Goal: Task Accomplishment & Management: Manage account settings

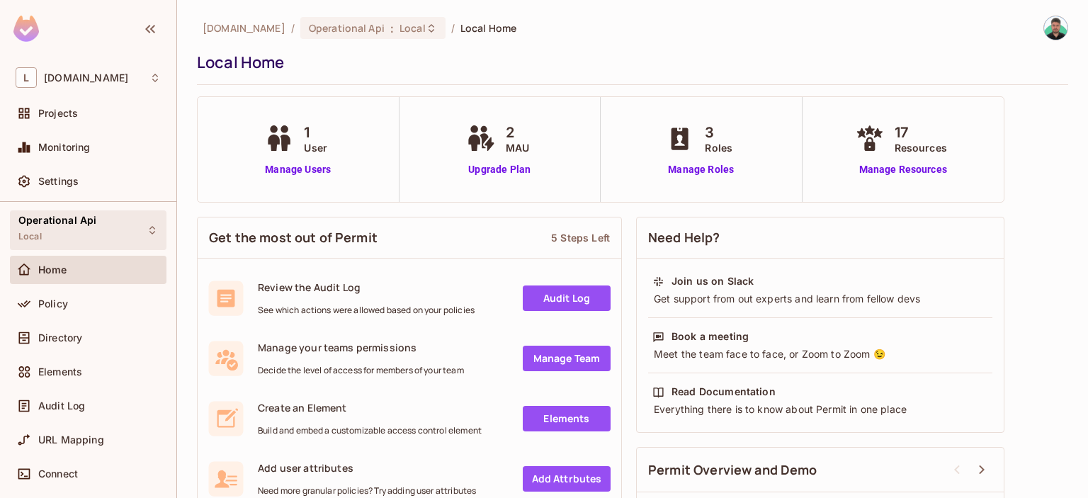
click at [67, 230] on div "Operational Api Local" at bounding box center [57, 230] width 78 height 30
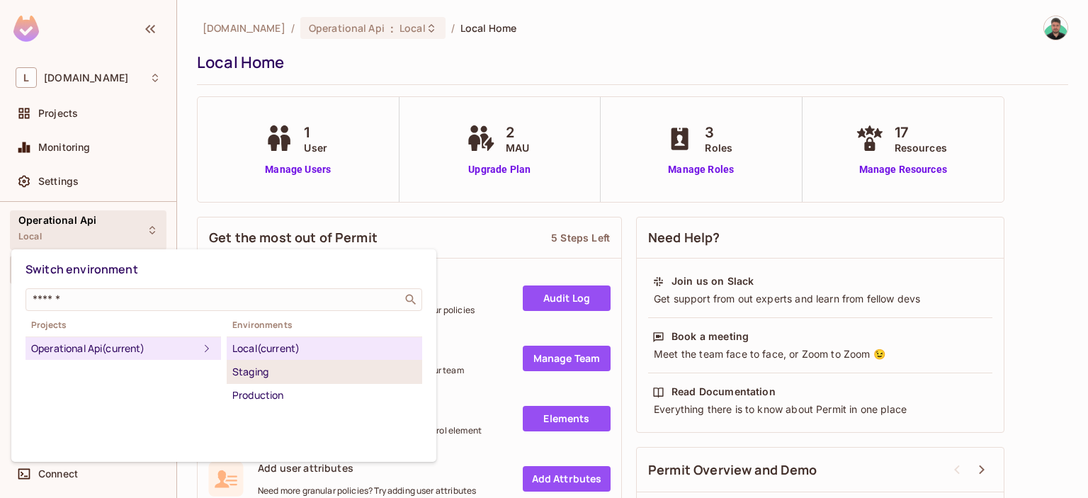
click at [268, 366] on div "Staging" at bounding box center [324, 371] width 184 height 17
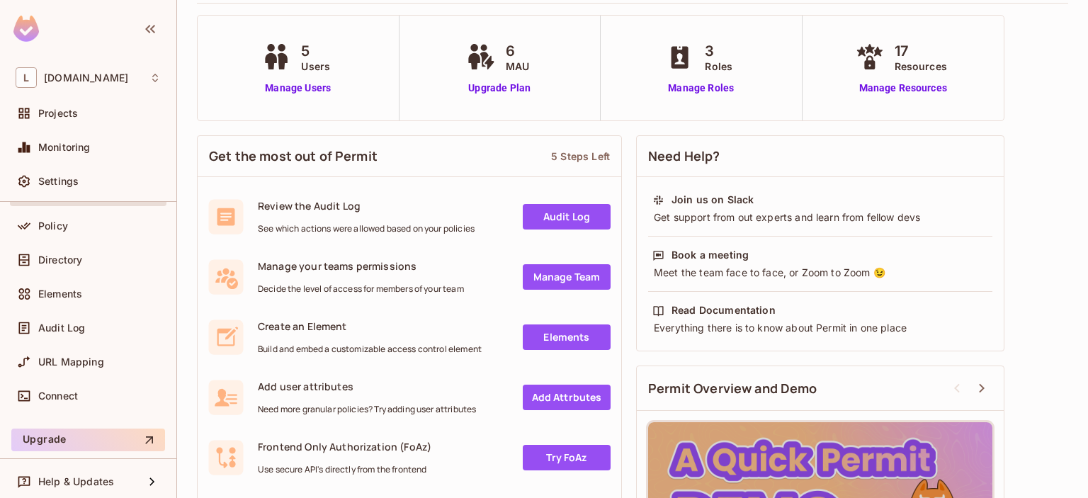
scroll to position [83, 0]
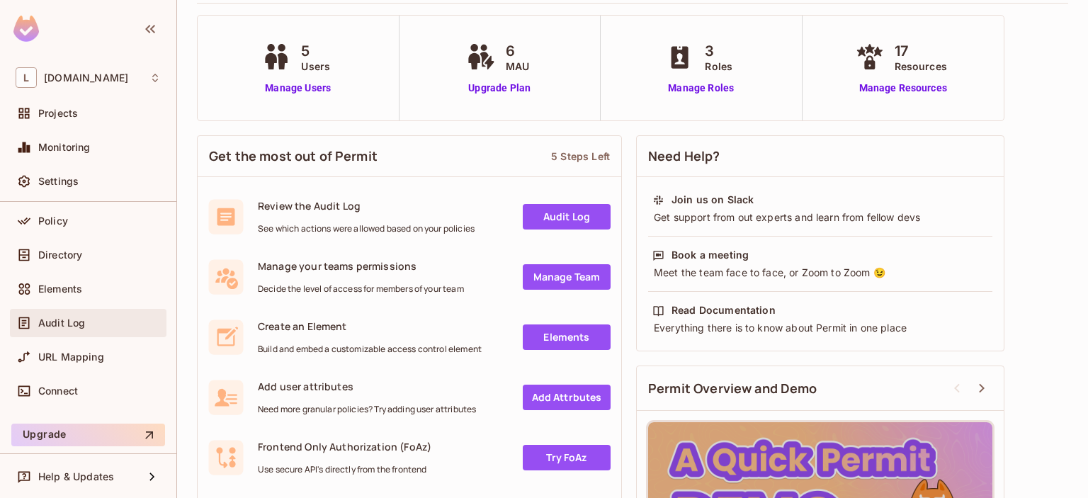
click at [93, 324] on div "Audit Log" at bounding box center [99, 322] width 123 height 11
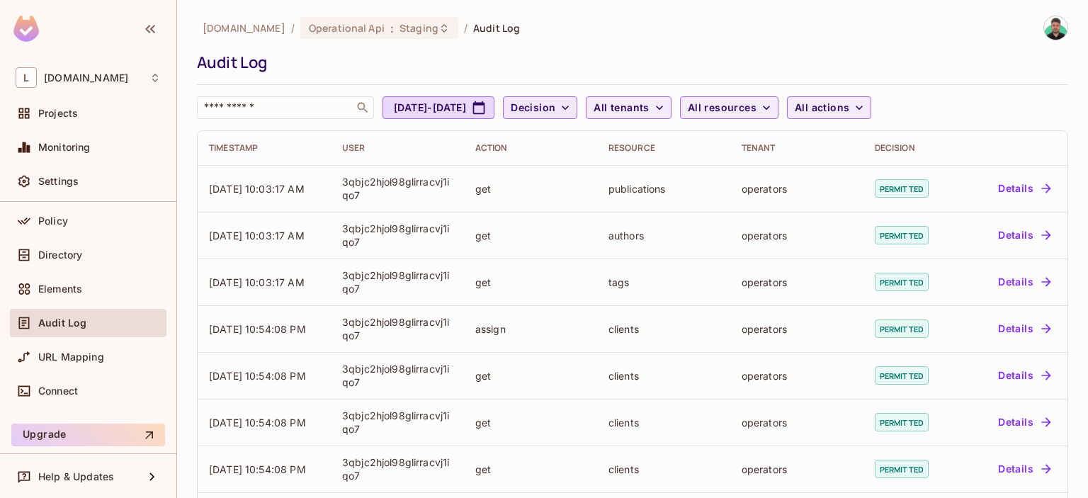
click at [555, 103] on span "Decision" at bounding box center [533, 108] width 45 height 18
click at [608, 180] on li "Denied" at bounding box center [611, 170] width 71 height 30
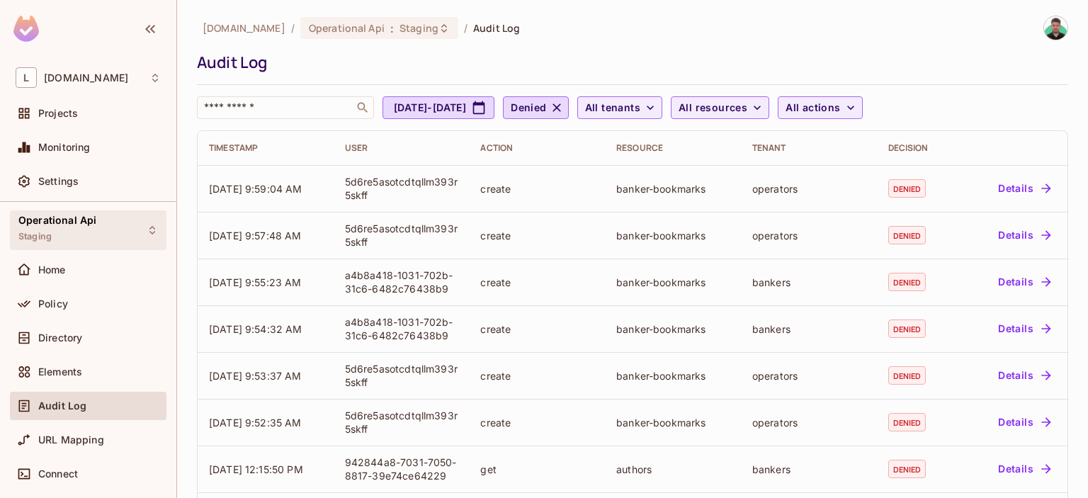
click at [94, 225] on span "Operational Api" at bounding box center [57, 220] width 78 height 11
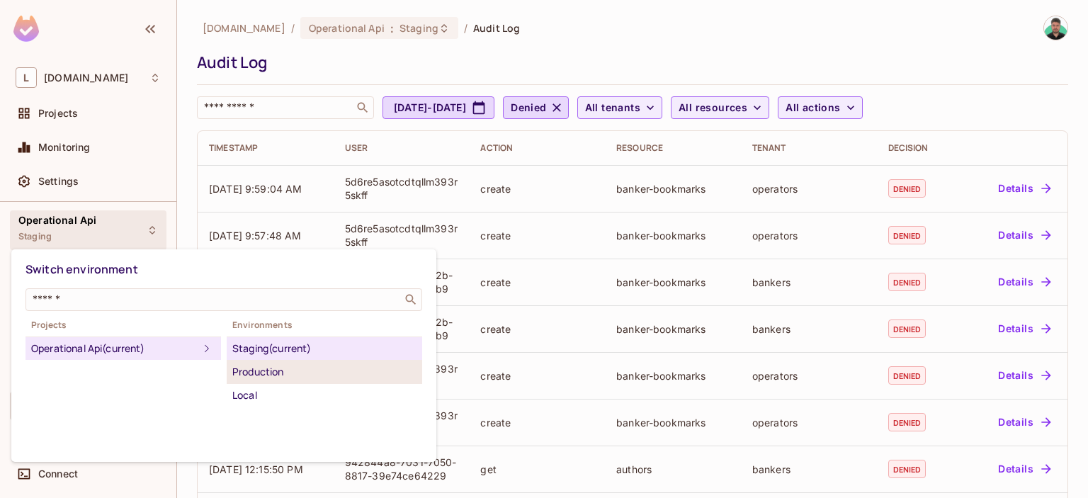
click at [280, 369] on div "Production" at bounding box center [324, 371] width 184 height 17
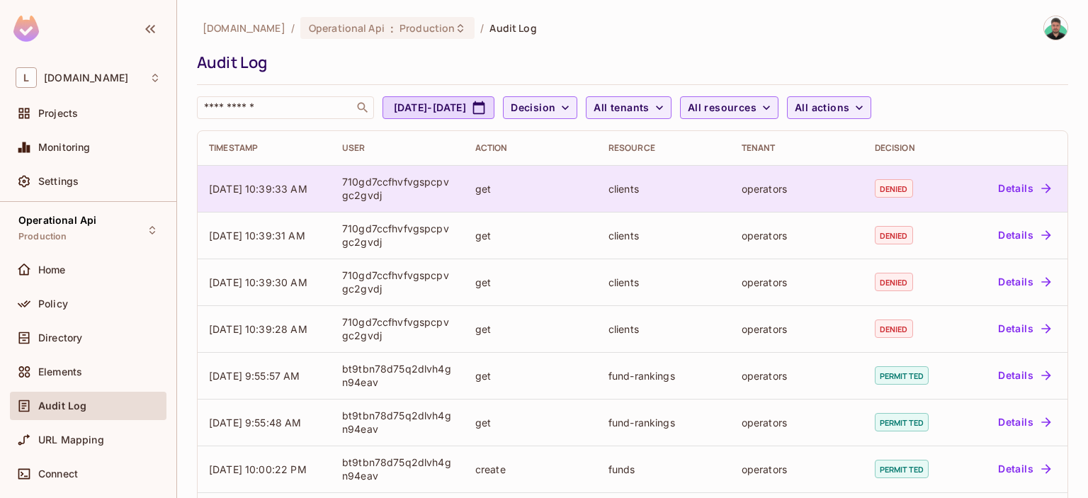
click at [401, 188] on div "710gd7ccfhvfvgspcpvgc2gvdj" at bounding box center [397, 188] width 110 height 27
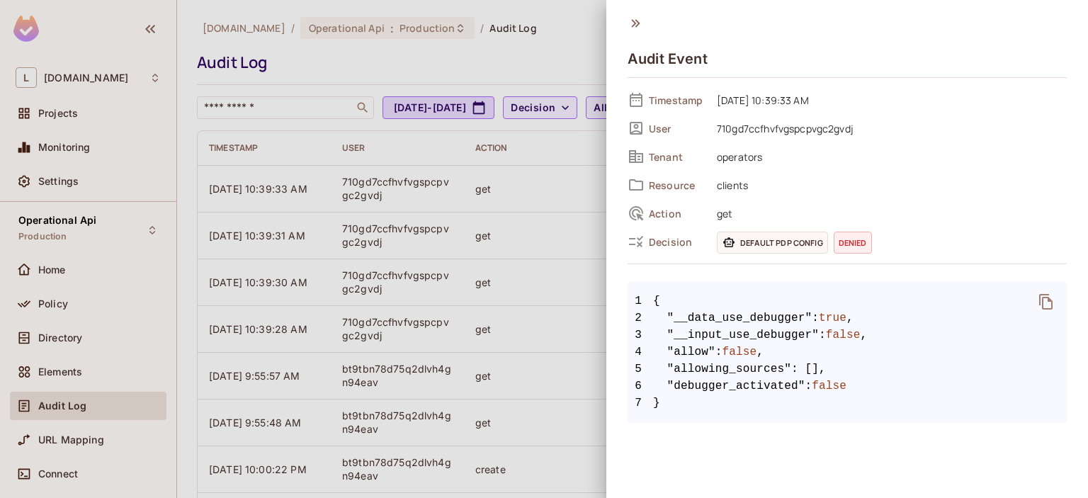
click at [769, 133] on span "710gd7ccfhvfvgspcpvgc2gvdj" at bounding box center [888, 128] width 357 height 17
click at [778, 127] on span "710gd7ccfhvfvgspcpvgc2gvdj" at bounding box center [888, 128] width 357 height 17
copy span "710gd7ccfhvfvgspcpvgc2gvdj"
drag, startPoint x: 95, startPoint y: 279, endPoint x: 94, endPoint y: 288, distance: 8.5
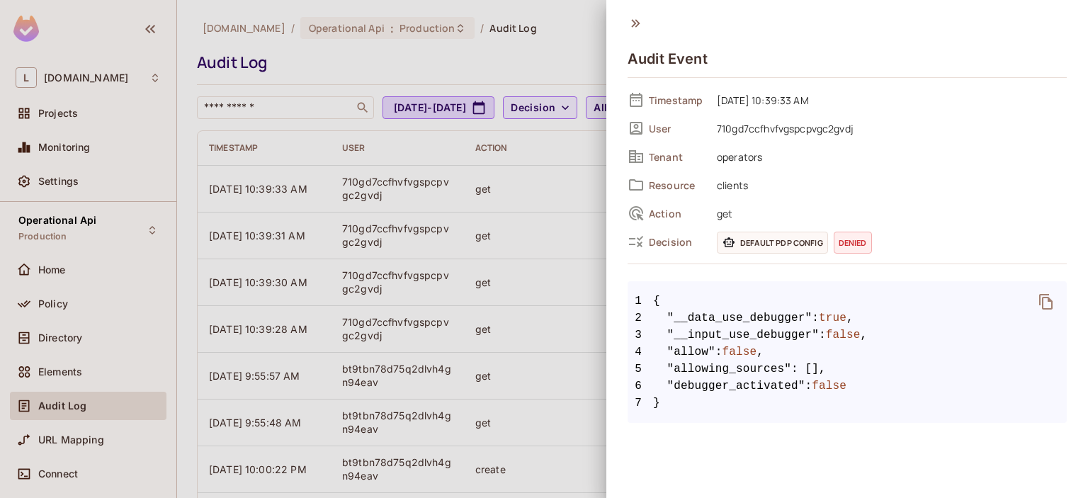
click at [96, 279] on div at bounding box center [544, 249] width 1088 height 498
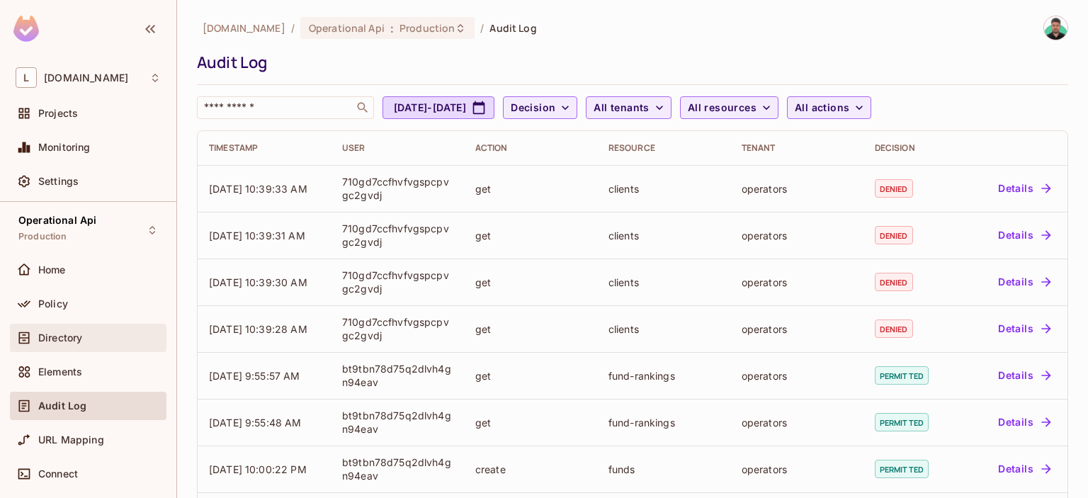
click at [66, 340] on span "Directory" at bounding box center [60, 337] width 44 height 11
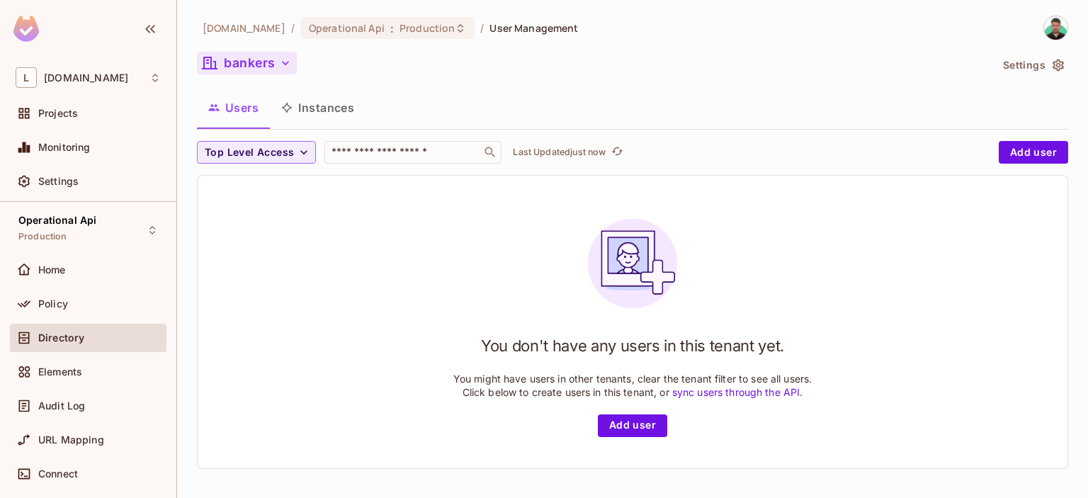
click at [271, 62] on button "bankers" at bounding box center [247, 63] width 100 height 23
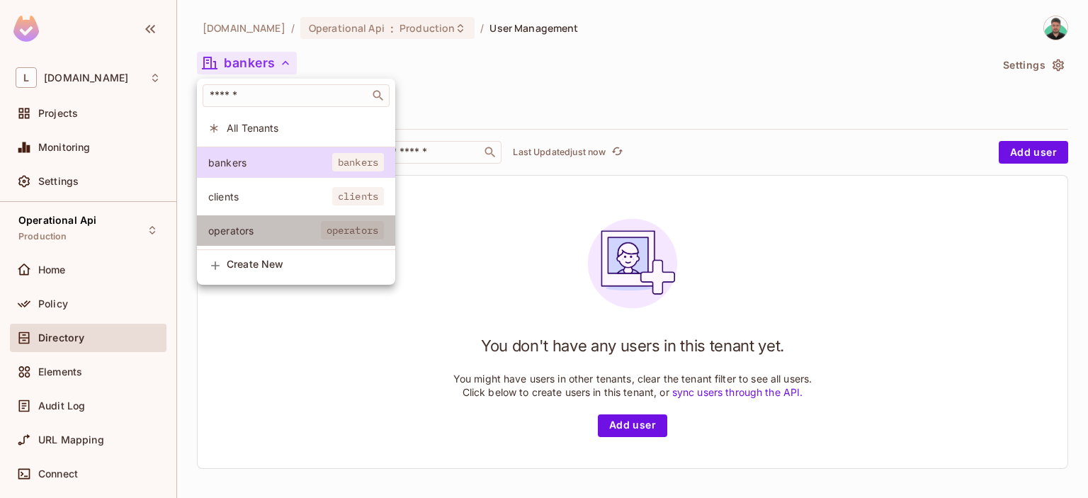
click at [293, 234] on span "operators" at bounding box center [264, 230] width 113 height 13
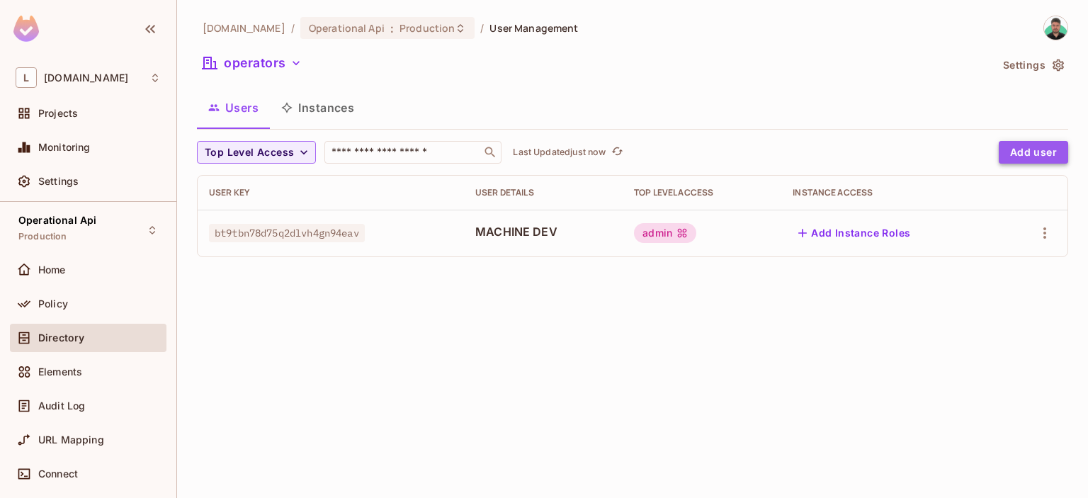
click at [1034, 154] on button "Add user" at bounding box center [1033, 152] width 69 height 23
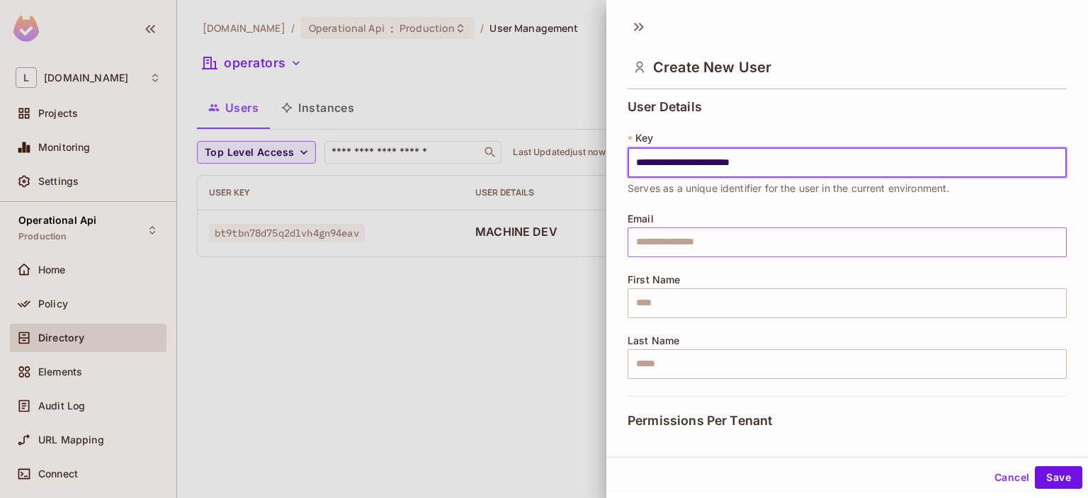
type input "**********"
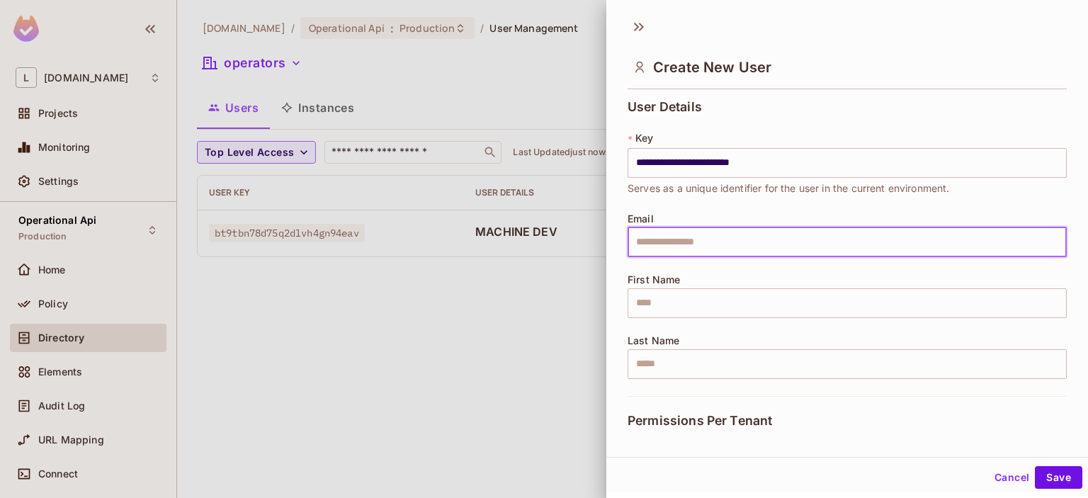
click at [694, 237] on input "text" at bounding box center [846, 242] width 439 height 30
click at [672, 305] on input "text" at bounding box center [846, 303] width 439 height 30
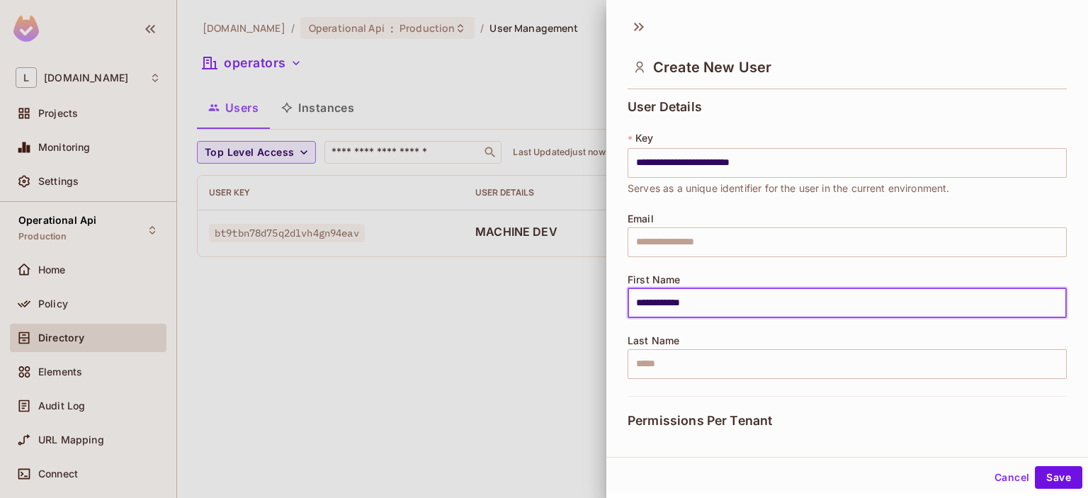
type input "**********"
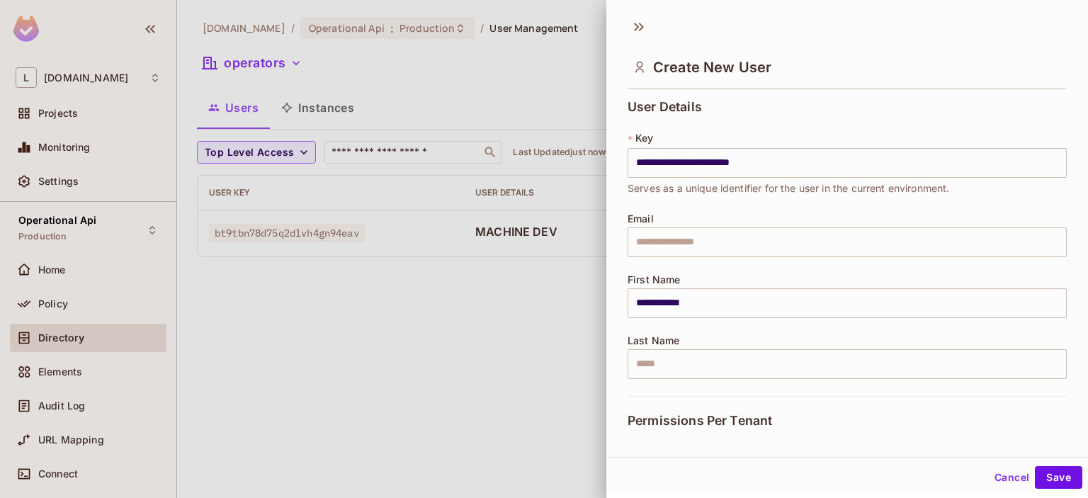
click at [750, 419] on span "Permissions Per Tenant" at bounding box center [699, 421] width 144 height 14
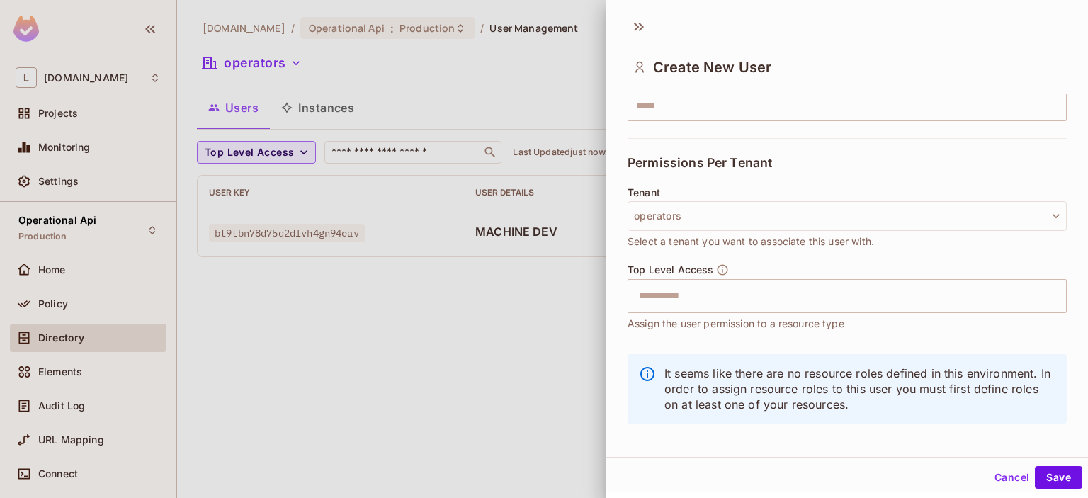
scroll to position [267, 0]
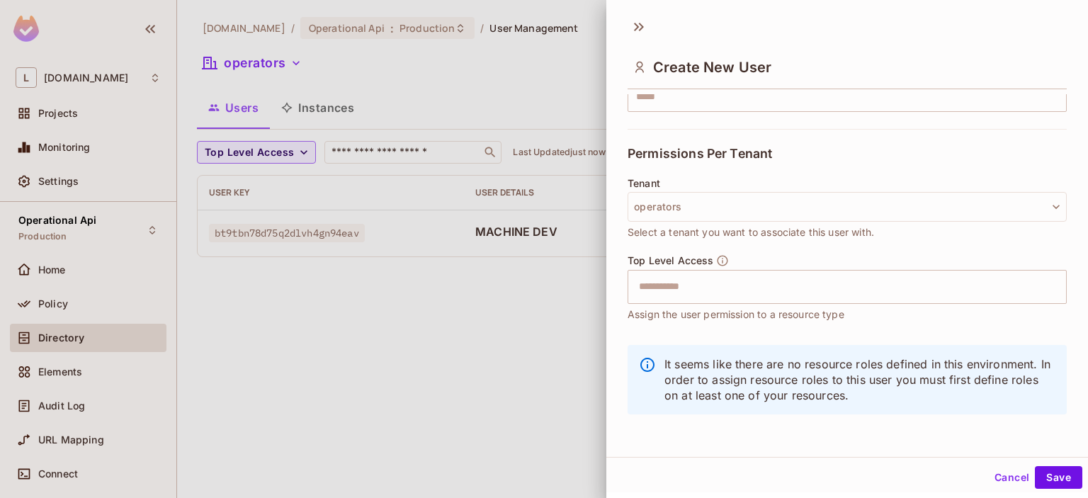
click at [1030, 480] on button "Cancel" at bounding box center [1012, 477] width 46 height 23
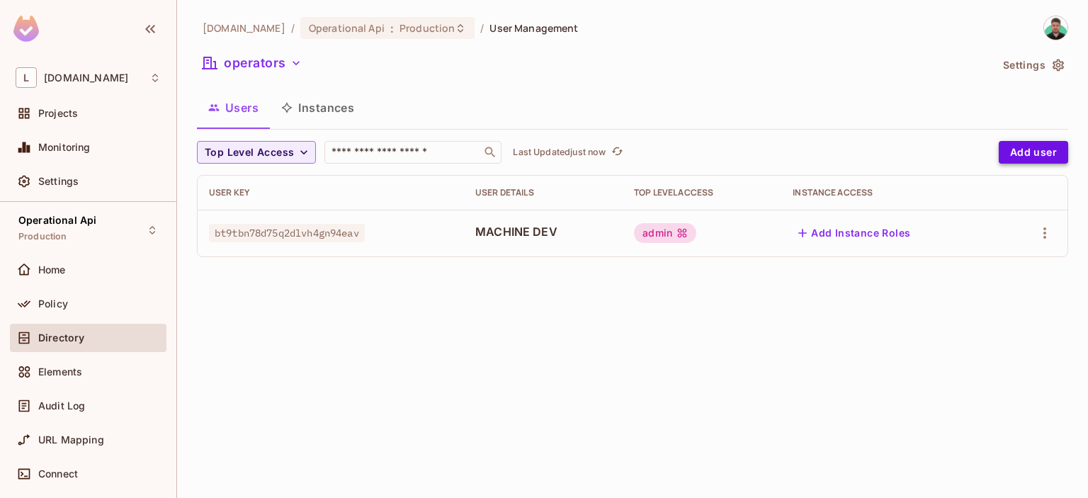
click at [1040, 154] on button "Add user" at bounding box center [1033, 152] width 69 height 23
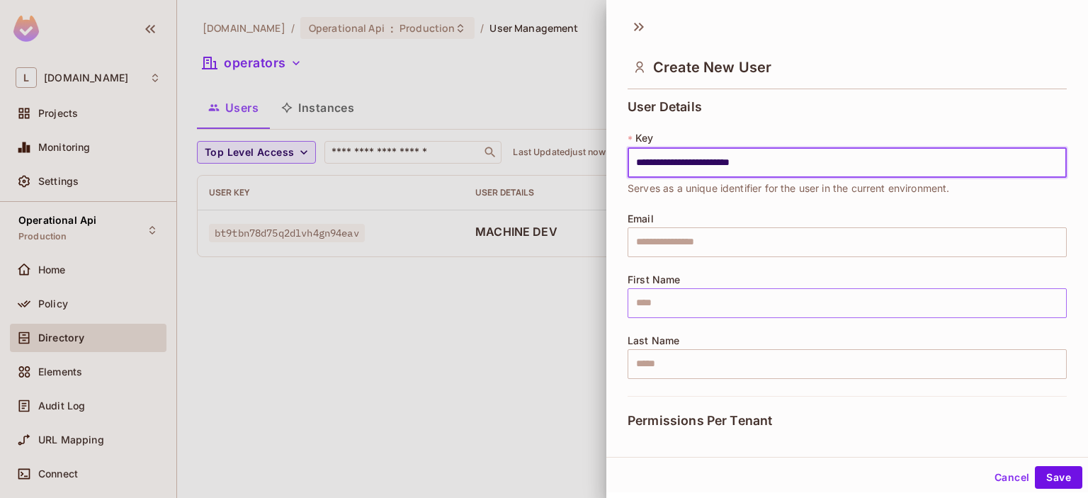
type input "**********"
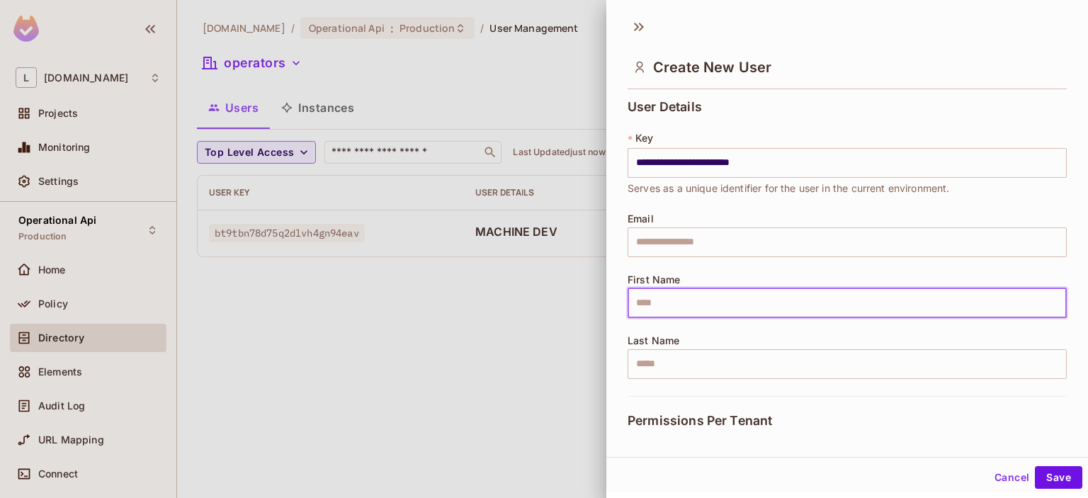
drag, startPoint x: 676, startPoint y: 305, endPoint x: 717, endPoint y: 299, distance: 41.5
click at [676, 305] on input "text" at bounding box center [846, 303] width 439 height 30
type input "*"
type input "**********"
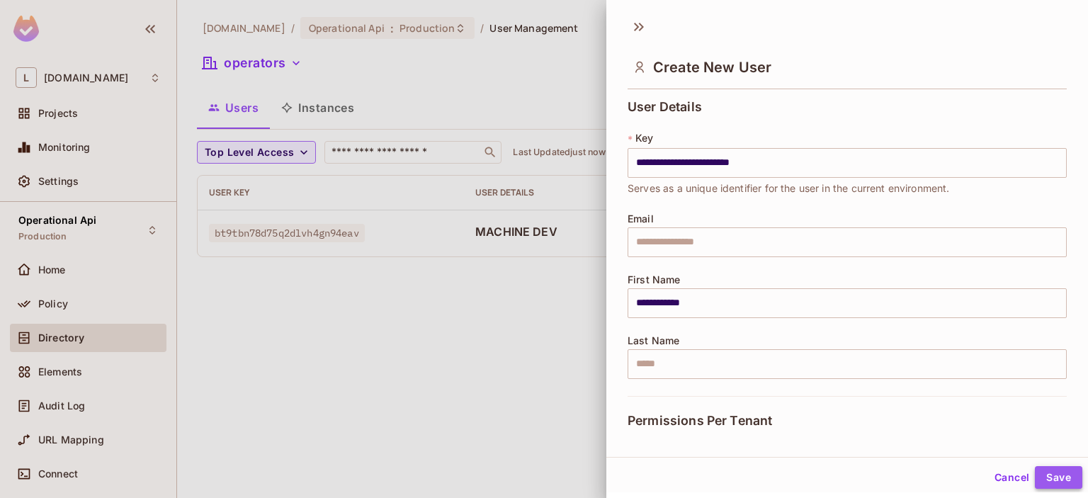
click at [1060, 478] on button "Save" at bounding box center [1058, 477] width 47 height 23
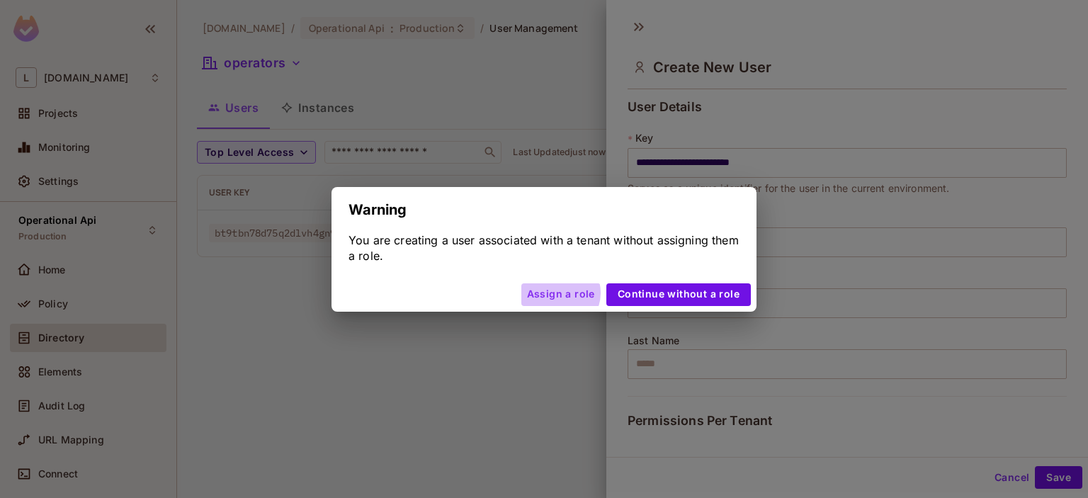
click at [565, 295] on button "Assign a role" at bounding box center [560, 294] width 79 height 23
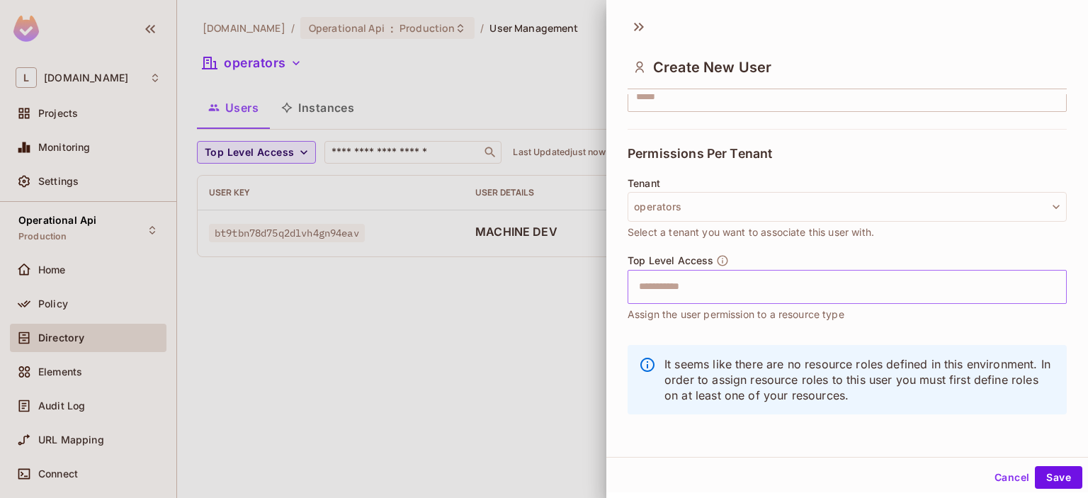
click at [701, 286] on input "text" at bounding box center [834, 287] width 409 height 28
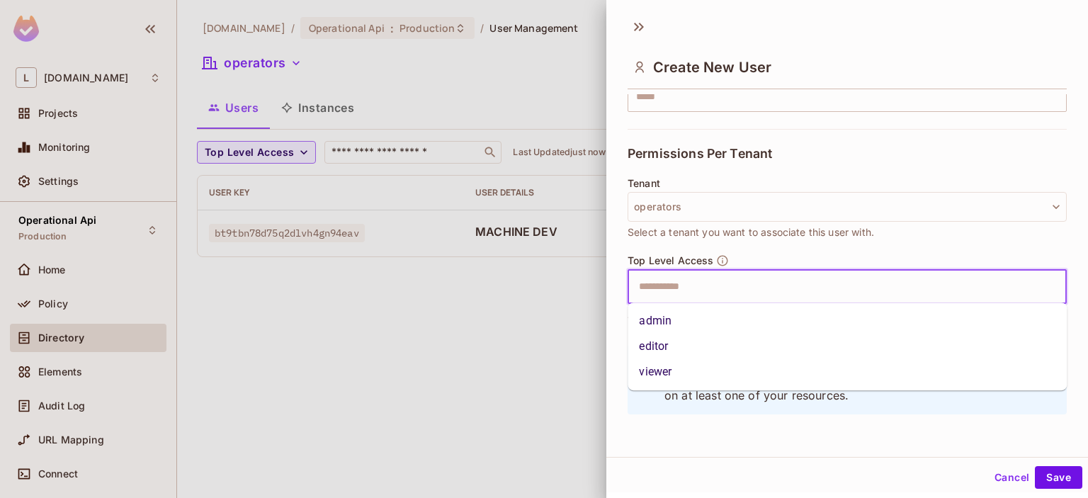
click at [682, 320] on li "admin" at bounding box center [846, 320] width 439 height 25
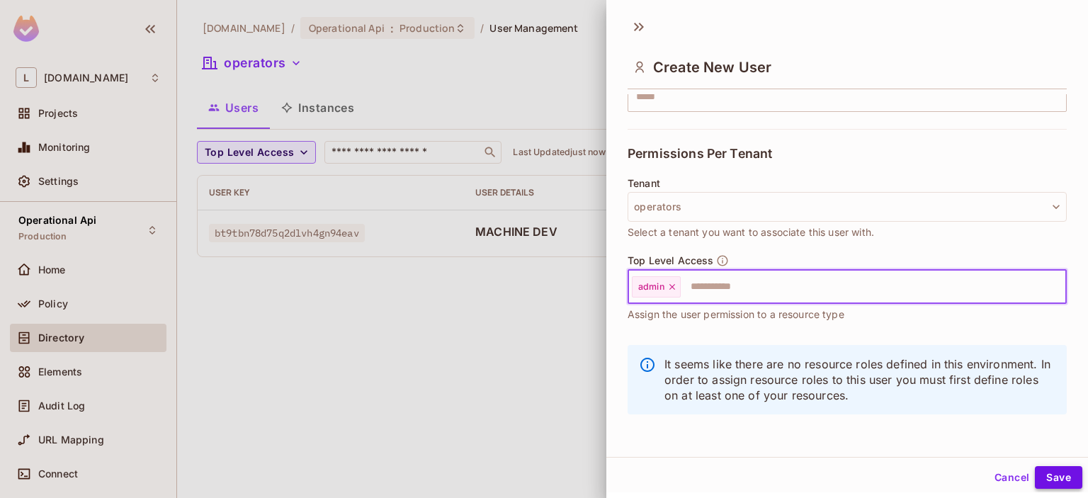
click at [1044, 475] on button "Save" at bounding box center [1058, 477] width 47 height 23
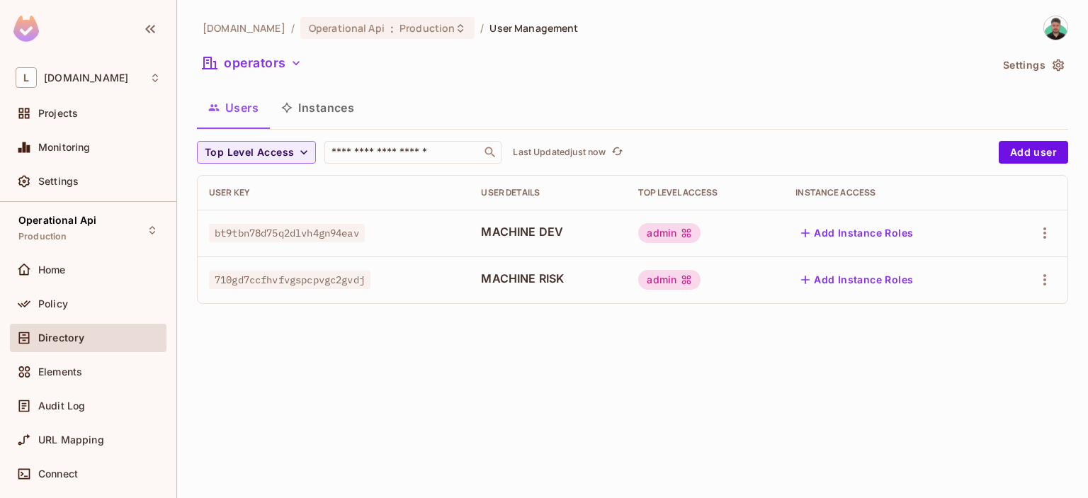
click at [812, 282] on icon "button" at bounding box center [805, 280] width 14 height 14
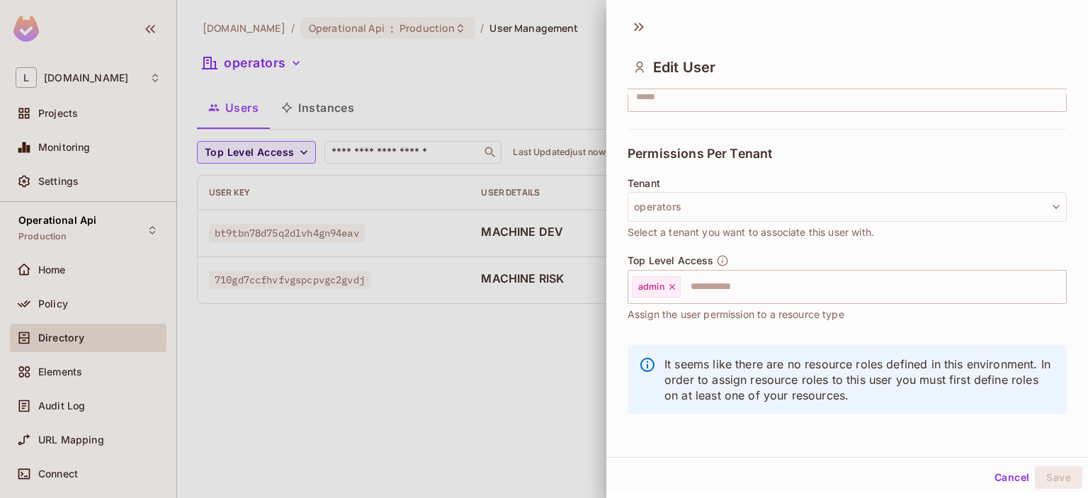
click at [1006, 483] on button "Cancel" at bounding box center [1012, 477] width 46 height 23
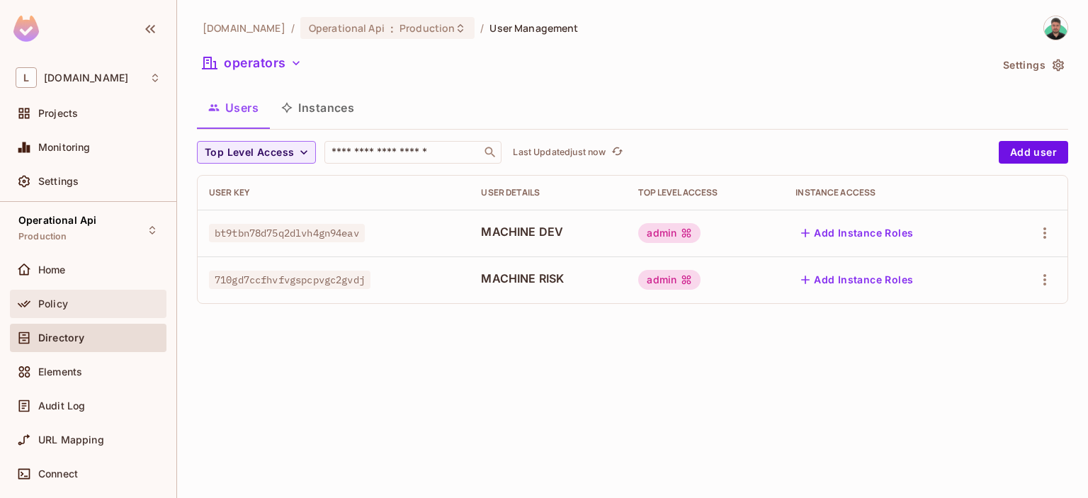
click at [97, 307] on div "Policy" at bounding box center [99, 303] width 123 height 11
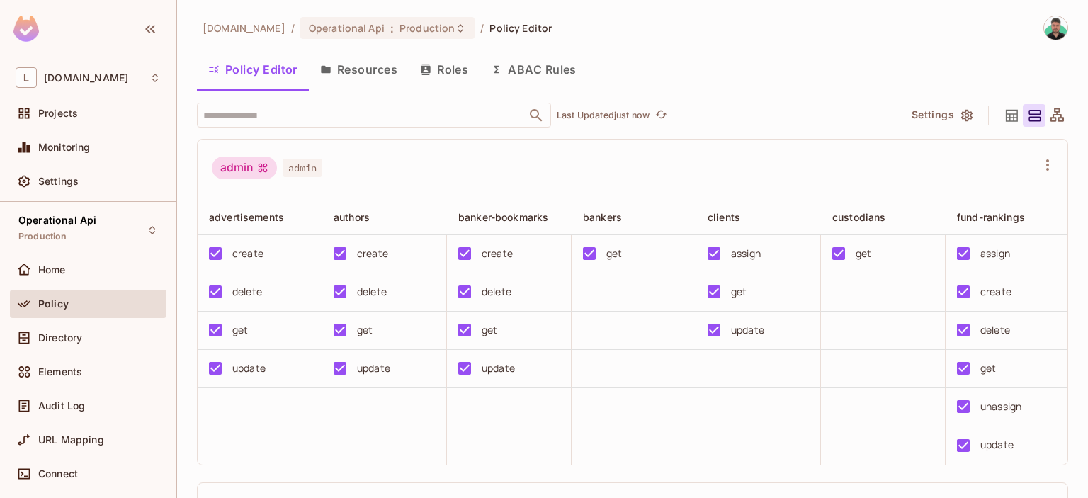
click at [438, 65] on button "Roles" at bounding box center [444, 69] width 71 height 35
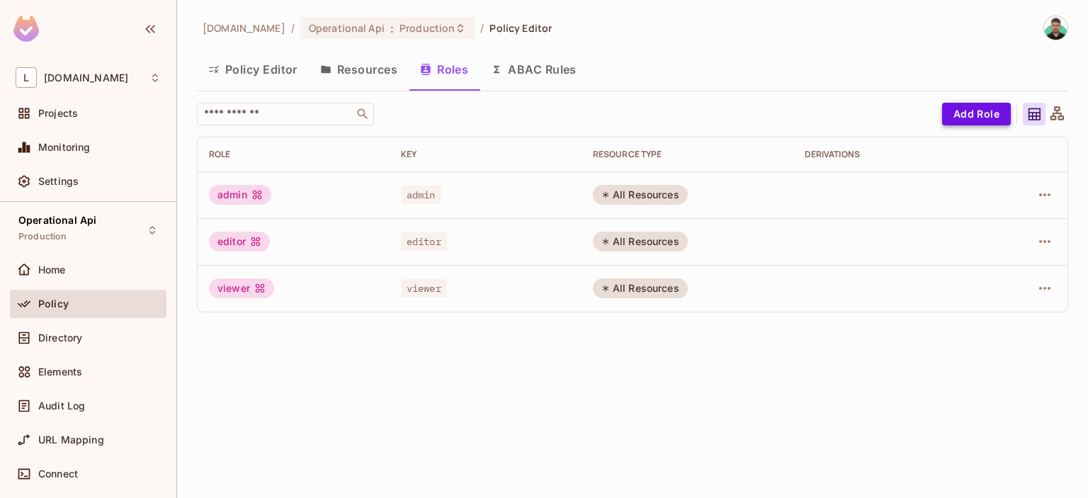
click at [967, 112] on button "Add Role" at bounding box center [976, 114] width 69 height 23
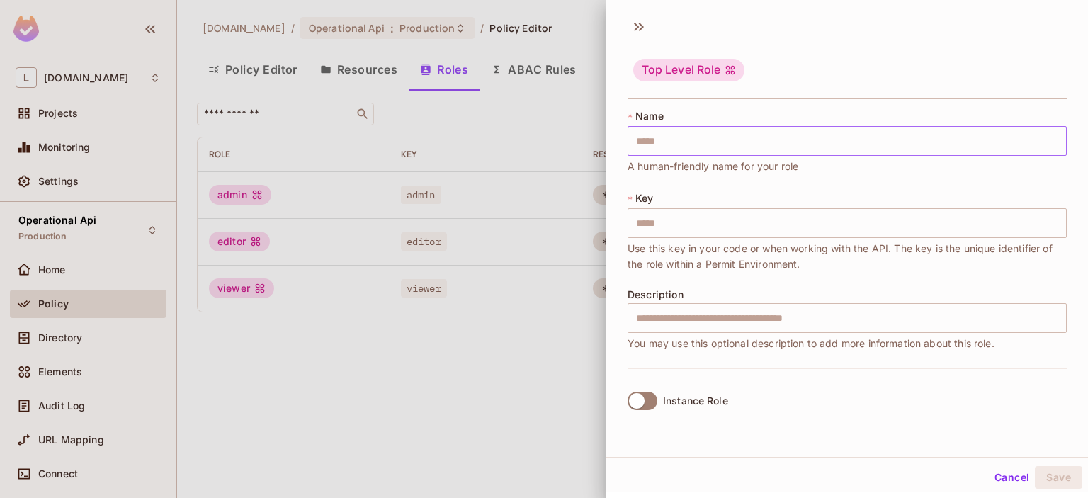
click at [673, 140] on input "text" at bounding box center [846, 141] width 439 height 30
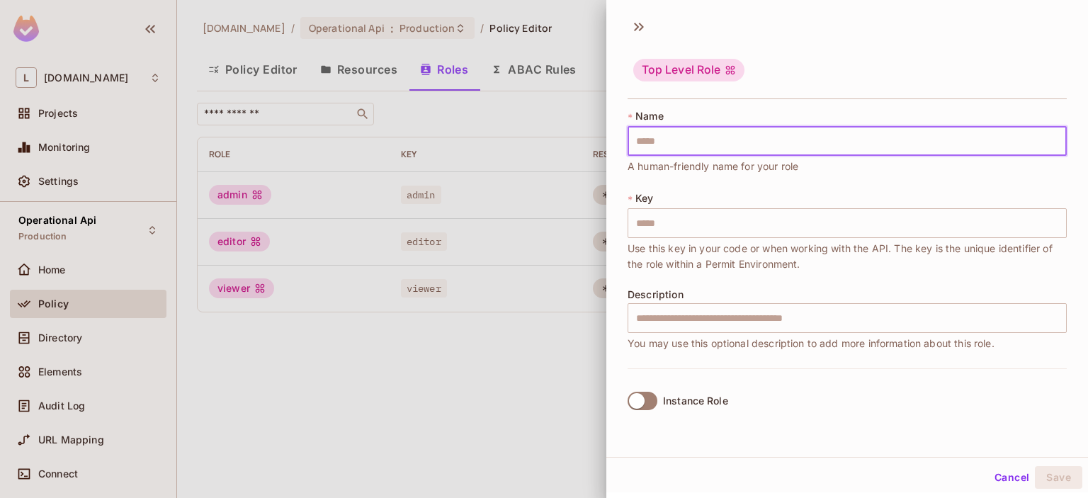
type input "*"
type input "**"
type input "***"
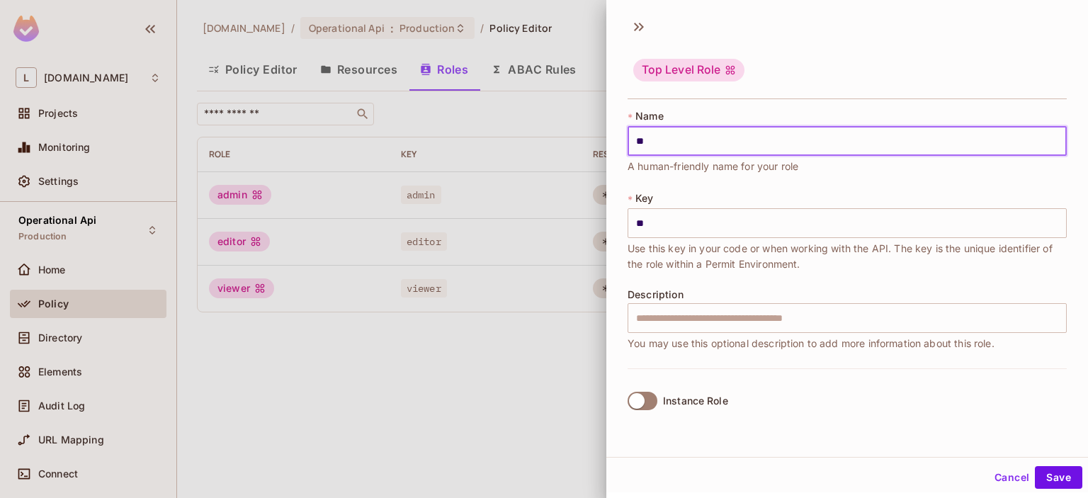
type input "***"
type input "****"
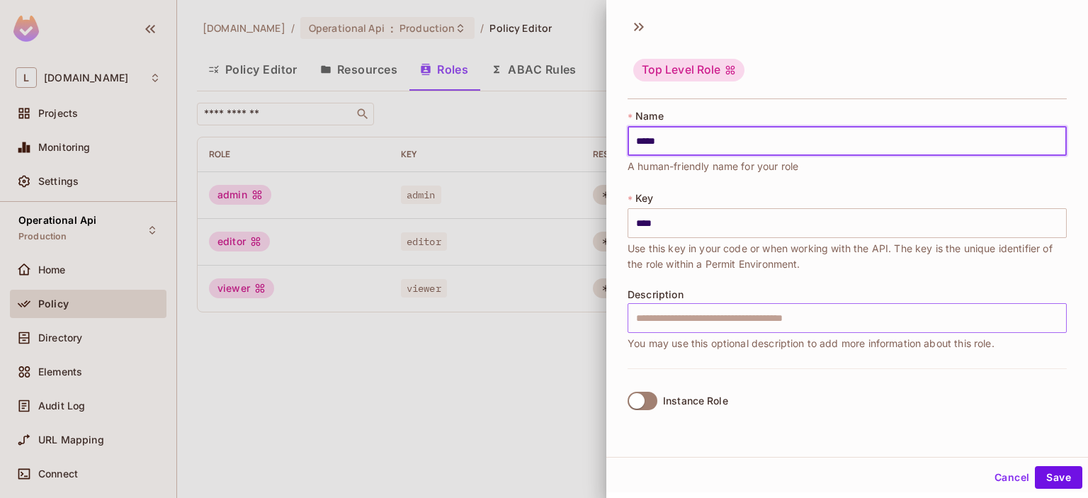
type input "****"
click at [698, 317] on input "text" at bounding box center [846, 318] width 439 height 30
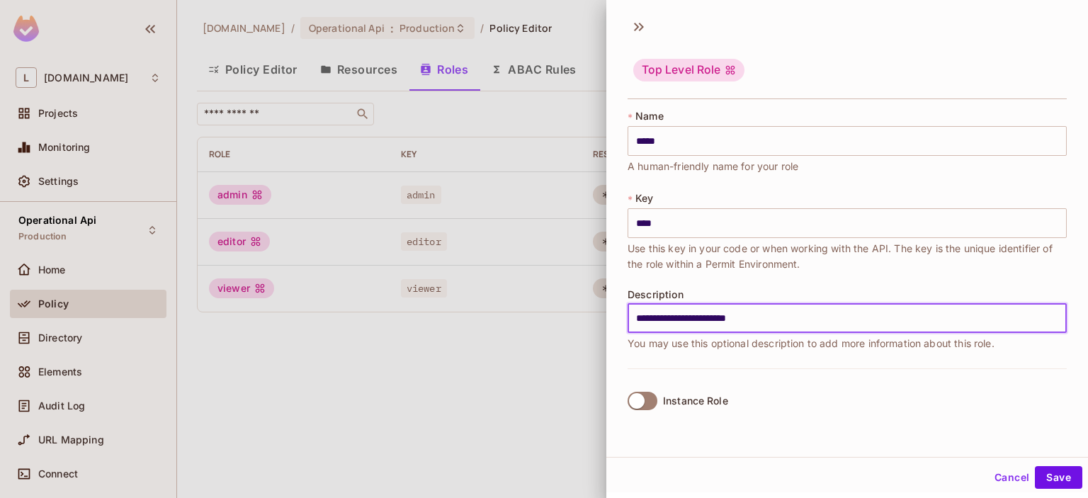
type input "**********"
click at [653, 387] on label "Instance Role" at bounding box center [675, 401] width 106 height 30
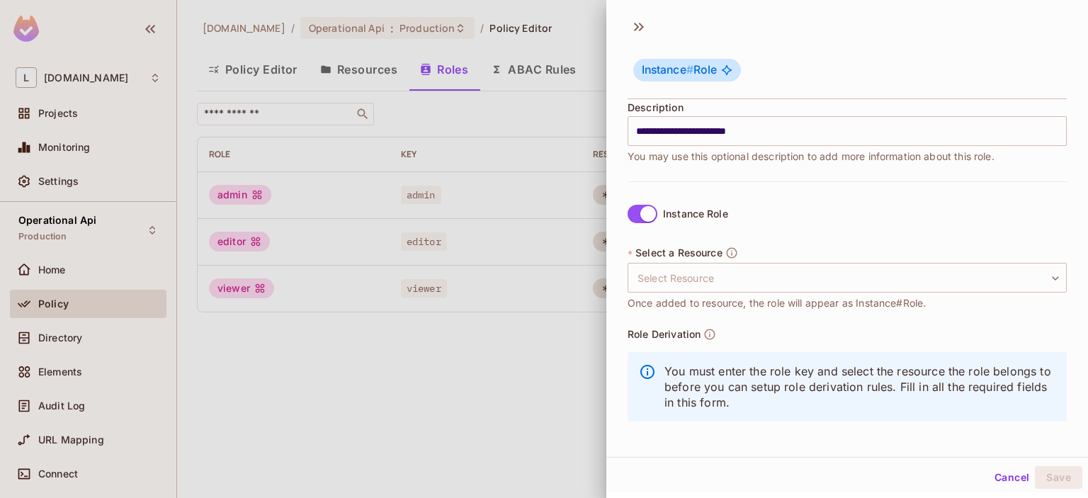
scroll to position [188, 0]
click at [713, 280] on body "**********" at bounding box center [544, 249] width 1088 height 498
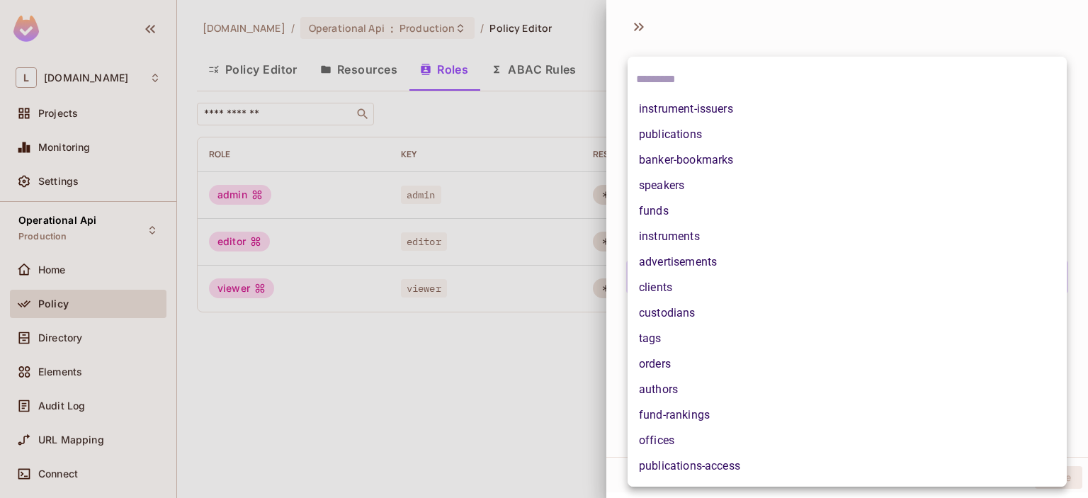
click at [701, 296] on li "clients" at bounding box center [846, 287] width 439 height 25
type input "*******"
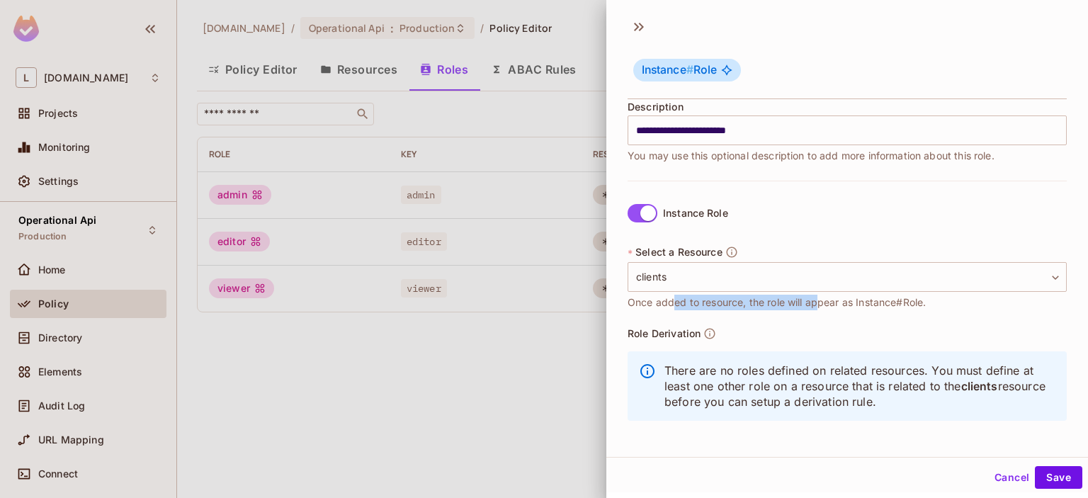
drag, startPoint x: 673, startPoint y: 304, endPoint x: 817, endPoint y: 300, distance: 144.5
click at [817, 300] on span "Once added to resource, the role will appear as Instance#Role." at bounding box center [776, 303] width 298 height 16
drag, startPoint x: 834, startPoint y: 305, endPoint x: 890, endPoint y: 300, distance: 56.8
click at [890, 300] on span "Once added to resource, the role will appear as Instance#Role." at bounding box center [776, 303] width 298 height 16
click at [786, 273] on body "**********" at bounding box center [544, 249] width 1088 height 498
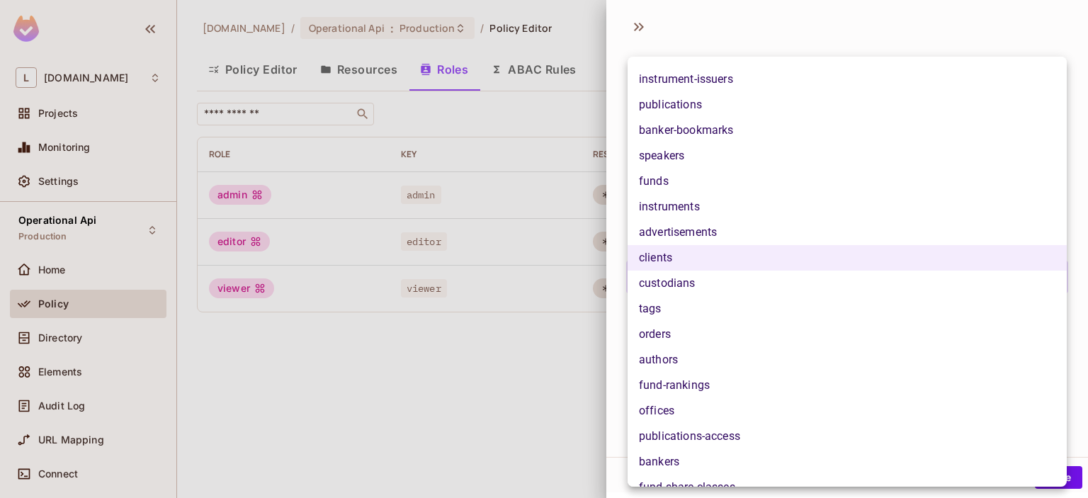
scroll to position [48, 0]
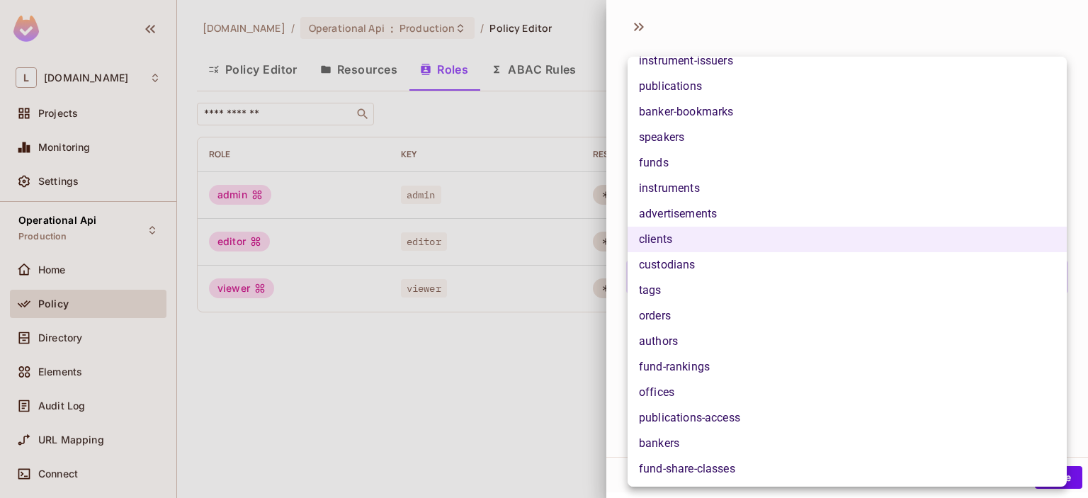
click at [472, 344] on div at bounding box center [544, 249] width 1088 height 498
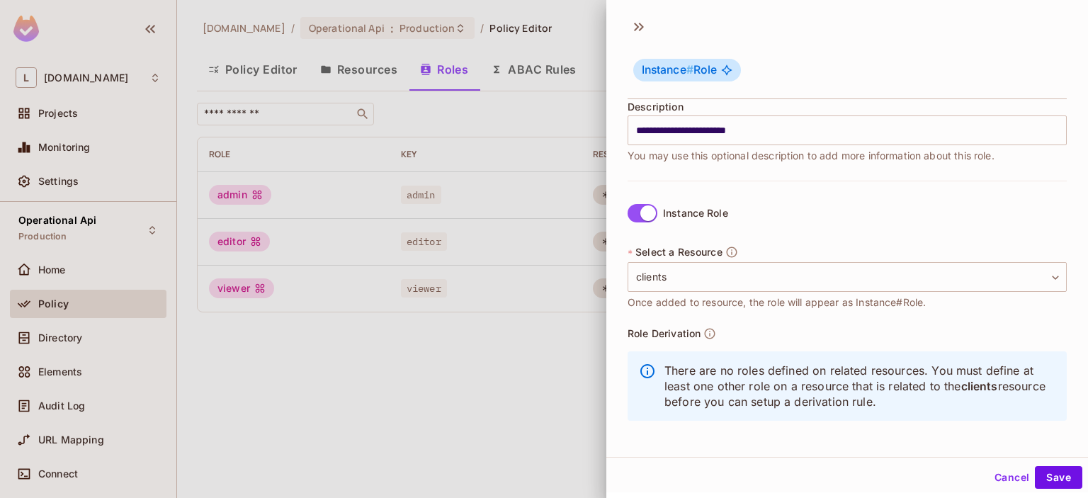
click at [629, 225] on label "Instance Role" at bounding box center [675, 213] width 106 height 30
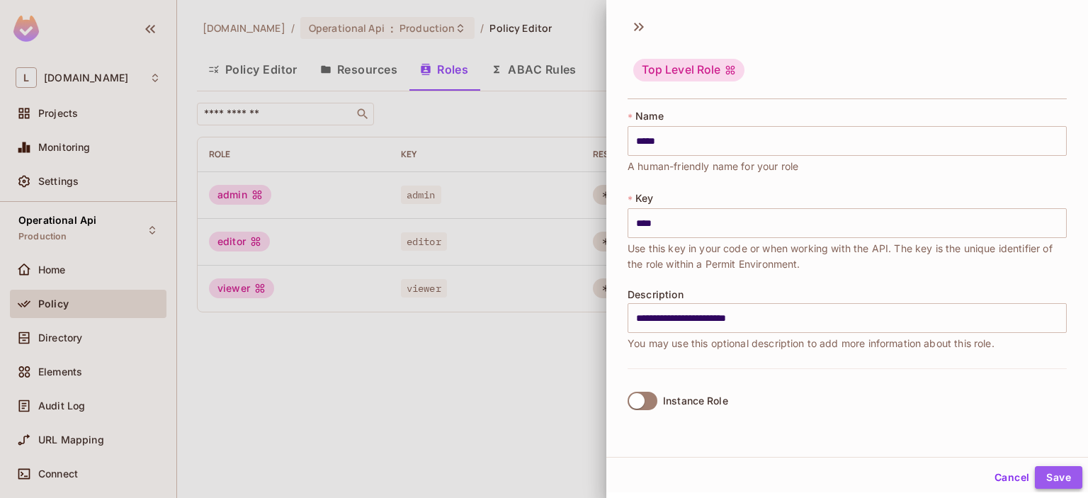
click at [1049, 481] on button "Save" at bounding box center [1058, 477] width 47 height 23
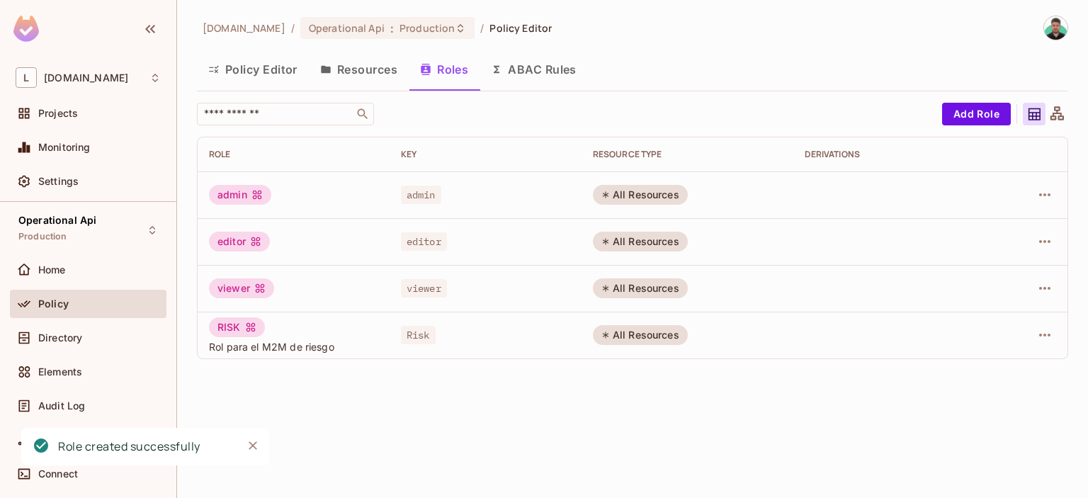
click at [350, 78] on button "Resources" at bounding box center [359, 69] width 100 height 35
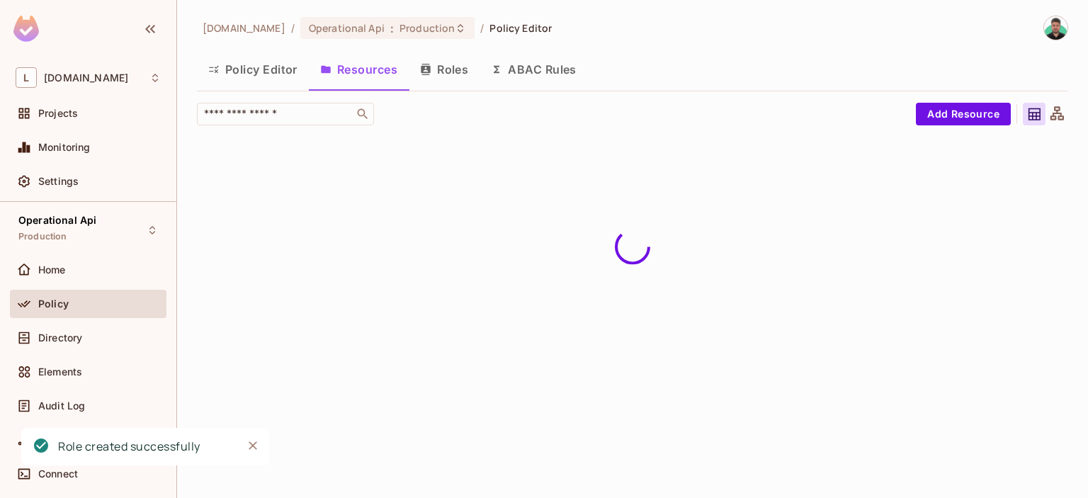
click at [230, 78] on button "Policy Editor" at bounding box center [253, 69] width 112 height 35
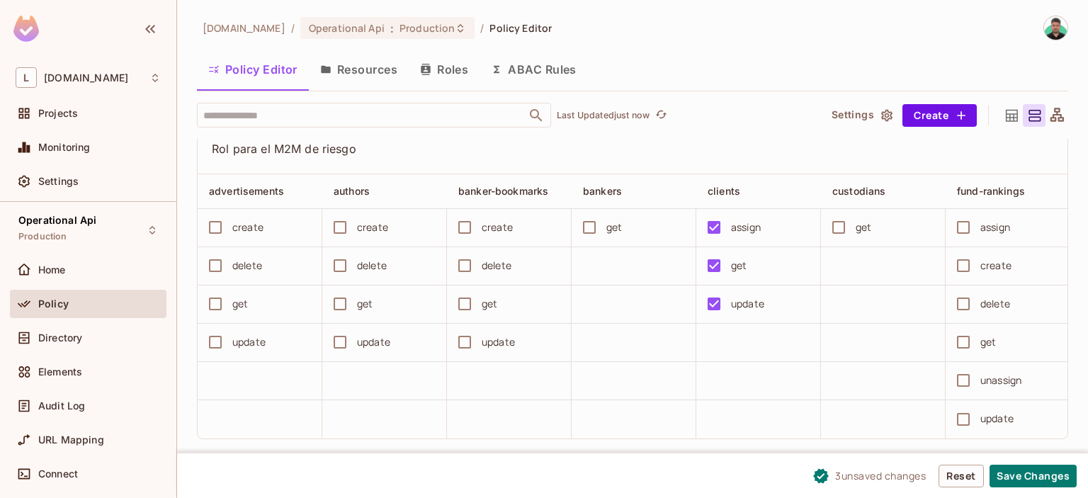
click at [1042, 489] on div "3 unsaved change s Reset Save Changes" at bounding box center [632, 475] width 911 height 45
click at [1046, 477] on button "Save Changes" at bounding box center [1032, 476] width 87 height 23
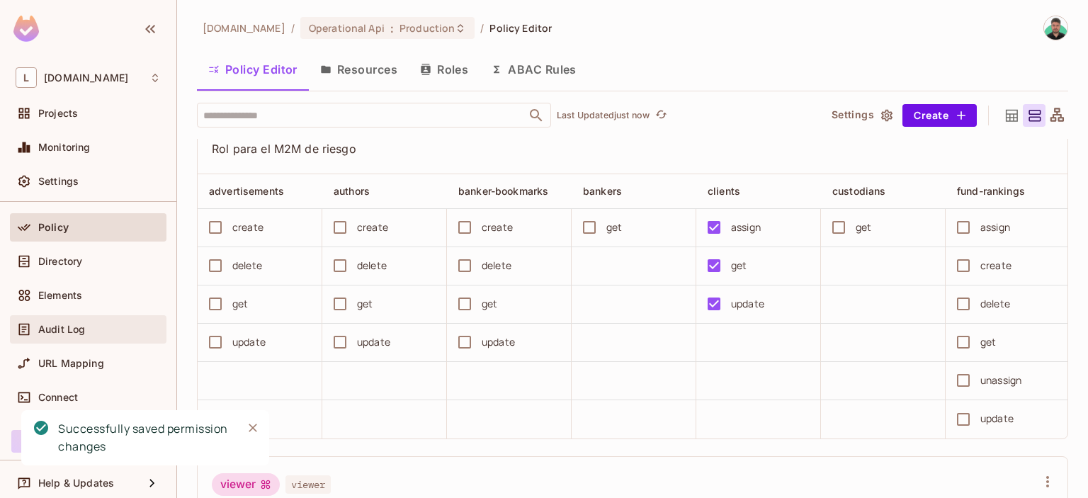
scroll to position [83, 0]
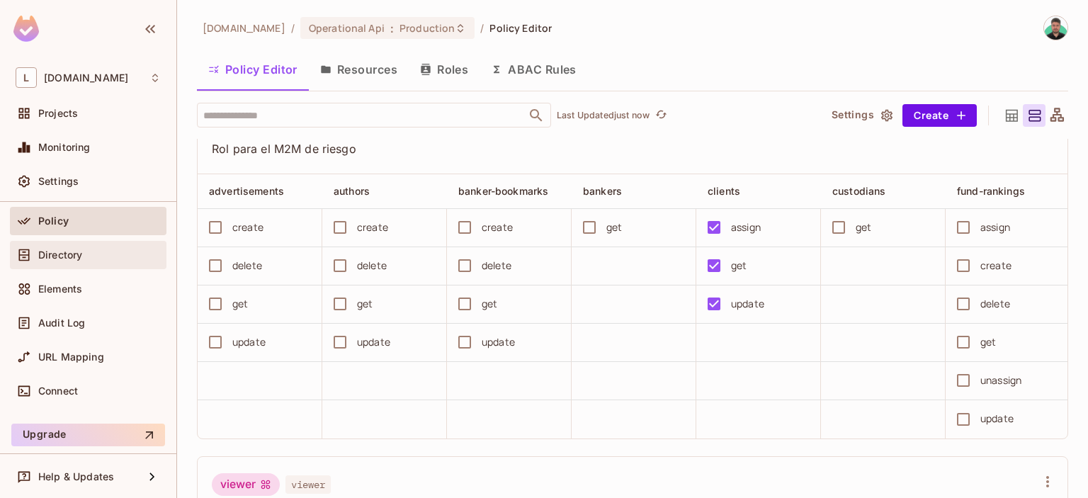
click at [74, 257] on span "Directory" at bounding box center [60, 254] width 44 height 11
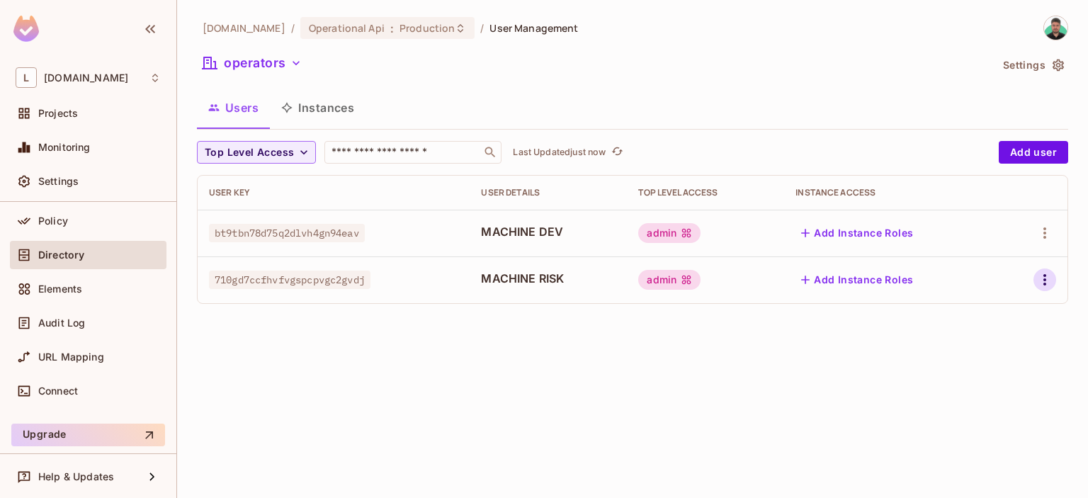
click at [1045, 280] on icon "button" at bounding box center [1044, 279] width 3 height 11
click at [862, 286] on div at bounding box center [544, 249] width 1088 height 498
click at [829, 274] on button "Add Instance Roles" at bounding box center [856, 279] width 123 height 23
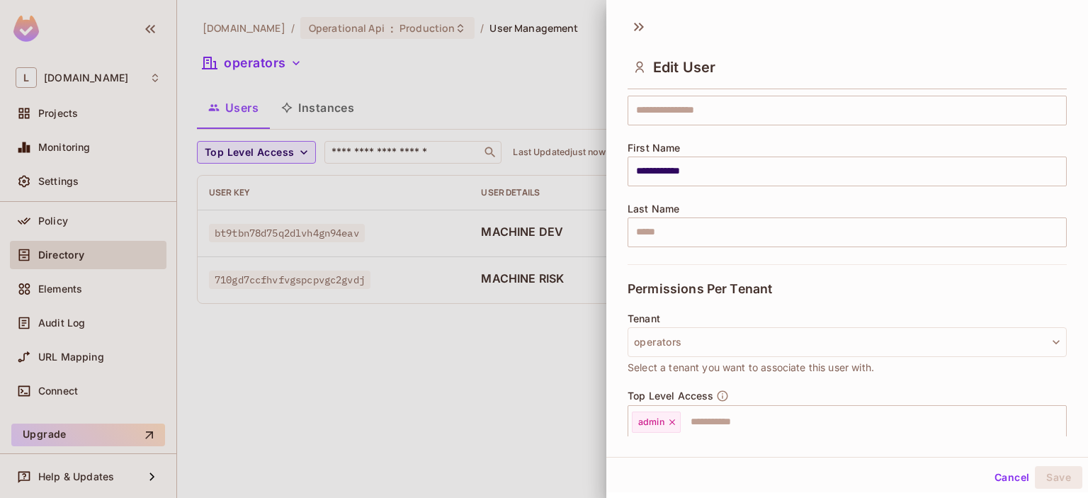
scroll to position [244, 0]
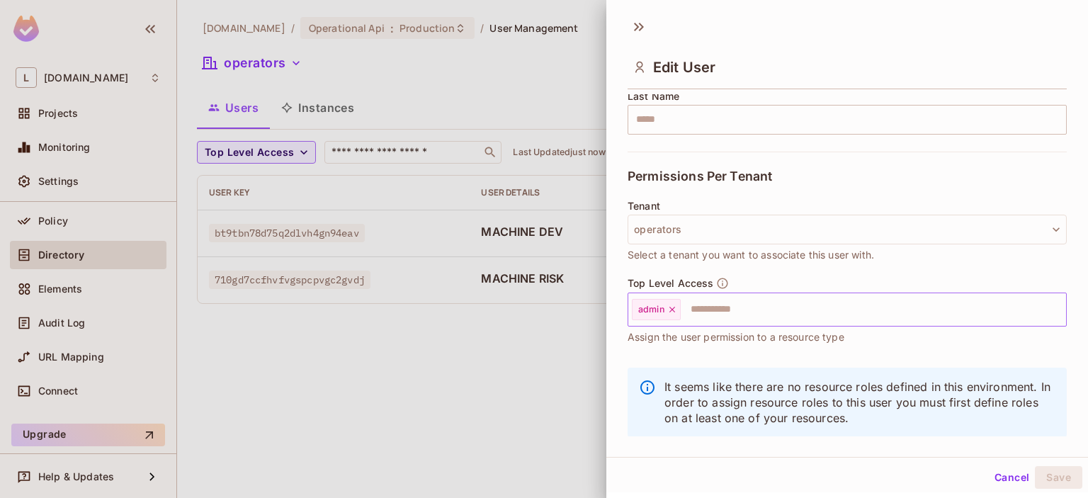
click at [673, 313] on div "admin" at bounding box center [656, 309] width 49 height 21
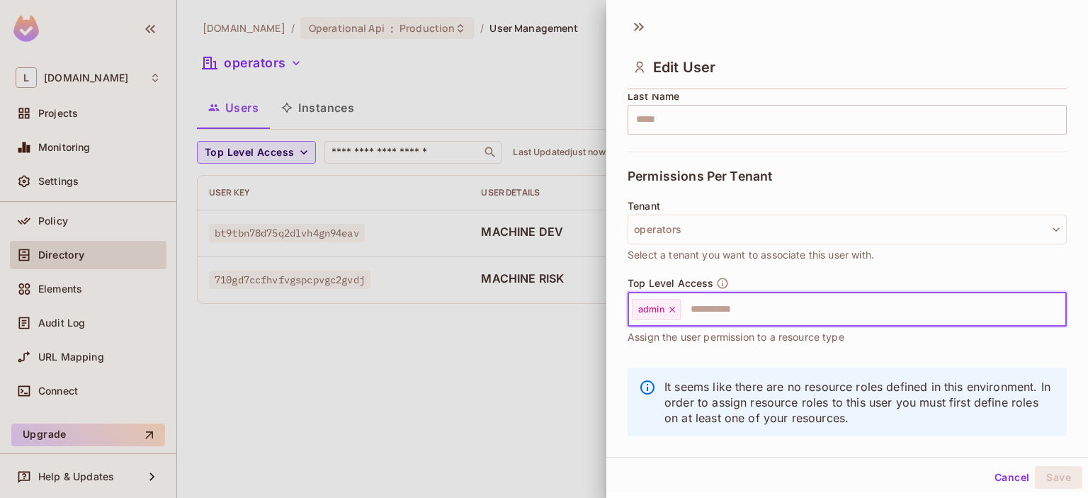
click at [674, 307] on icon at bounding box center [672, 310] width 10 height 10
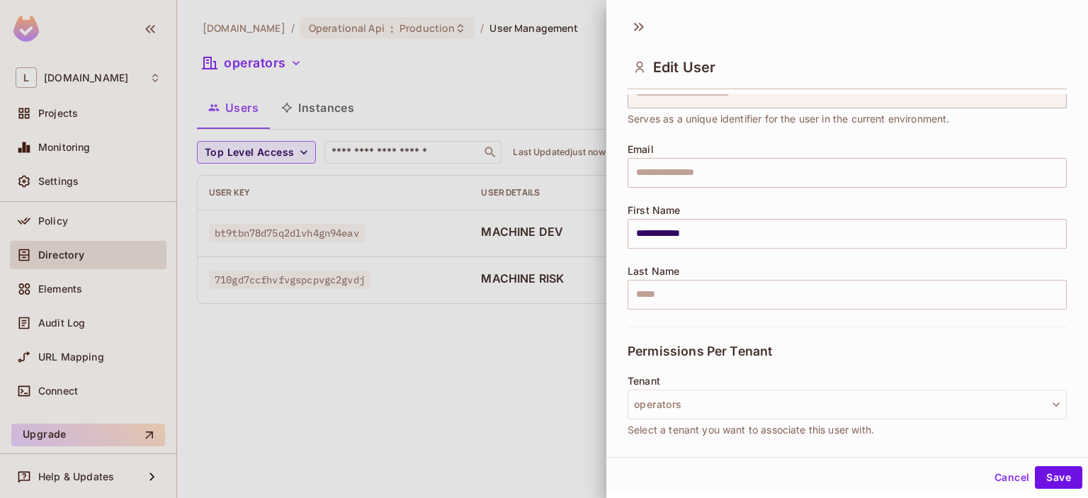
scroll to position [267, 0]
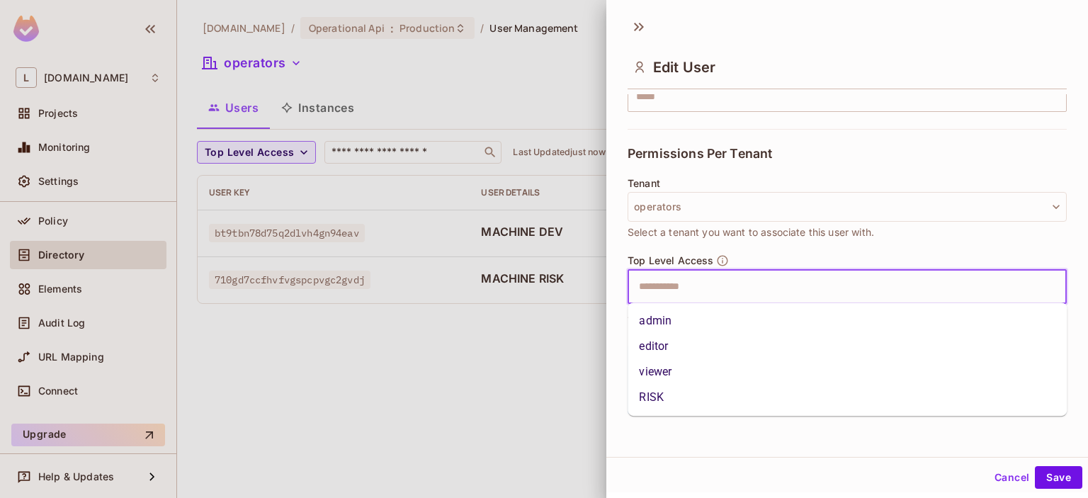
click at [703, 274] on input "text" at bounding box center [834, 287] width 409 height 28
click at [661, 399] on li "RISK" at bounding box center [846, 397] width 439 height 25
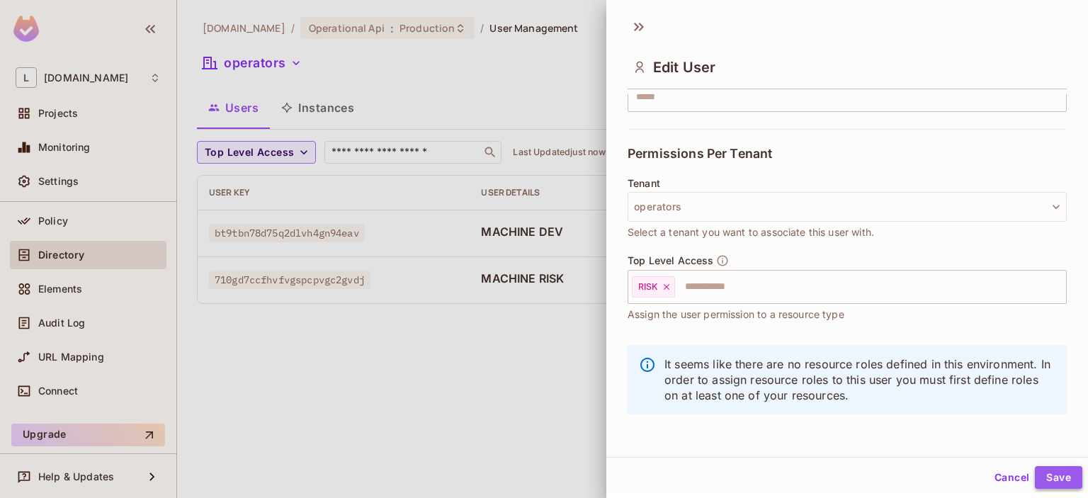
click at [1063, 482] on button "Save" at bounding box center [1058, 477] width 47 height 23
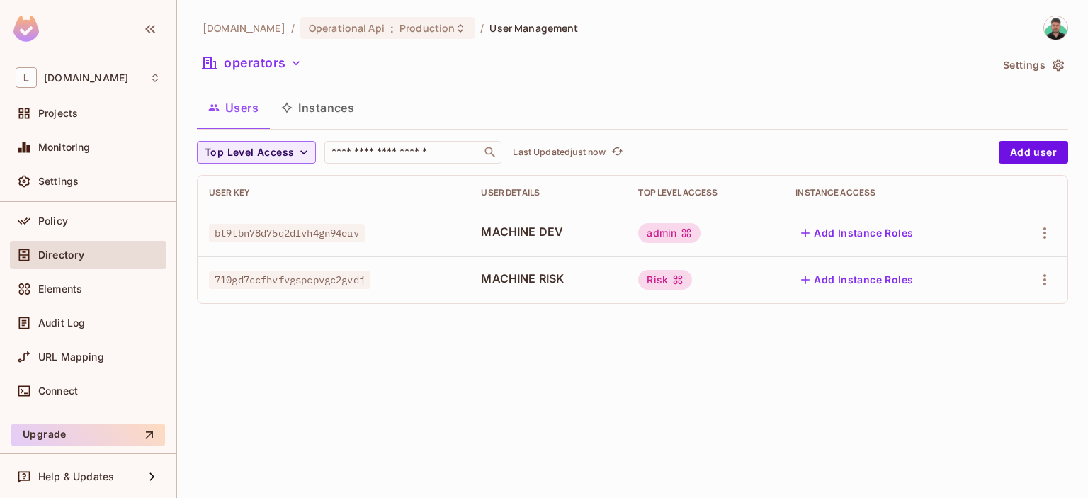
click at [335, 115] on button "Instances" at bounding box center [318, 107] width 96 height 35
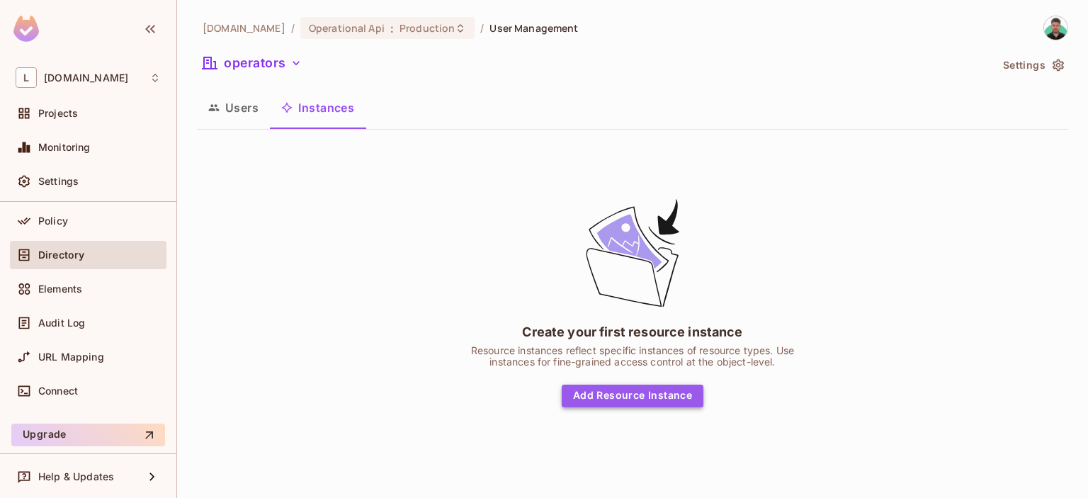
click at [648, 397] on button "Add Resource Instance" at bounding box center [633, 396] width 142 height 23
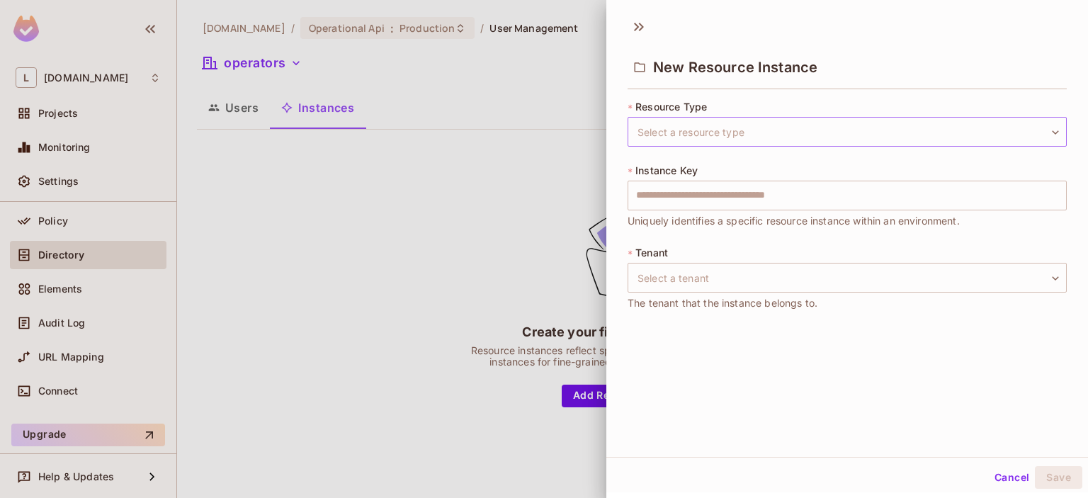
click at [696, 125] on body "L [DOMAIN_NAME] Projects Monitoring Settings Operational Api Production Home Po…" at bounding box center [544, 249] width 1088 height 498
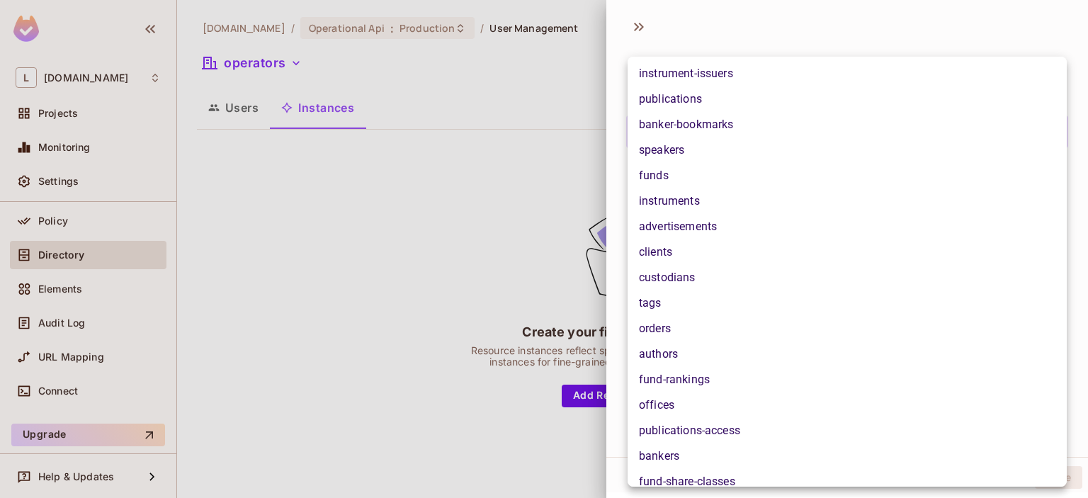
scroll to position [48, 0]
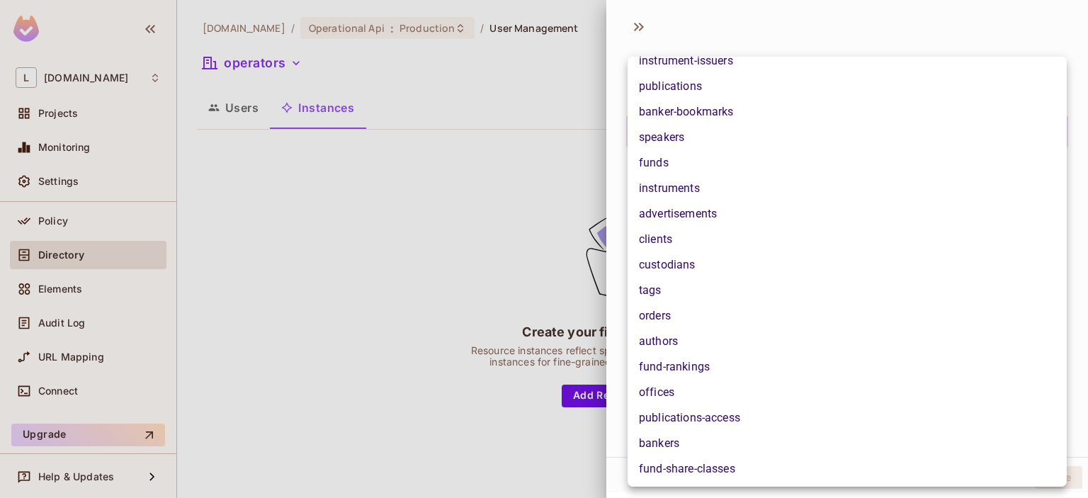
click at [761, 18] on div at bounding box center [544, 249] width 1088 height 498
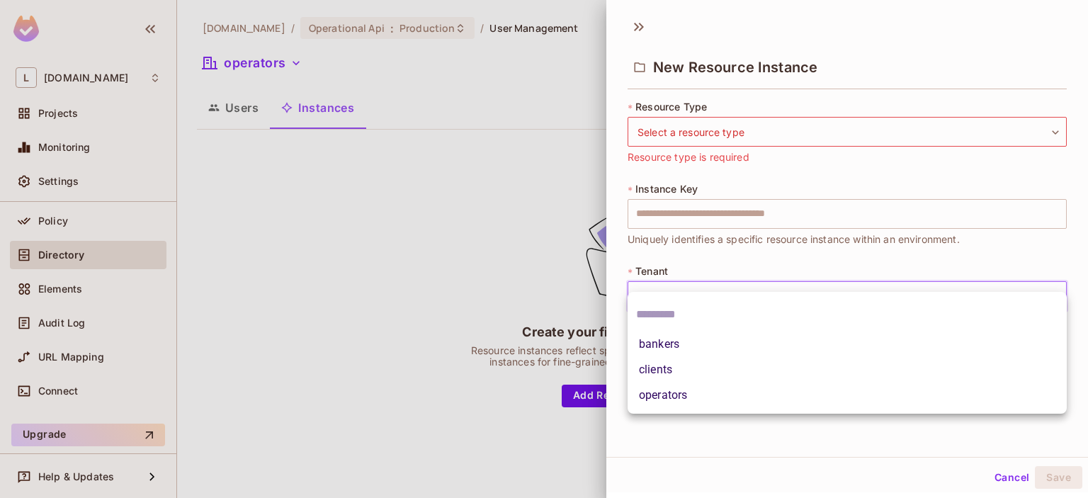
click at [713, 272] on body "L [DOMAIN_NAME] Projects Monitoring Settings Operational Api Production Home Po…" at bounding box center [544, 249] width 1088 height 498
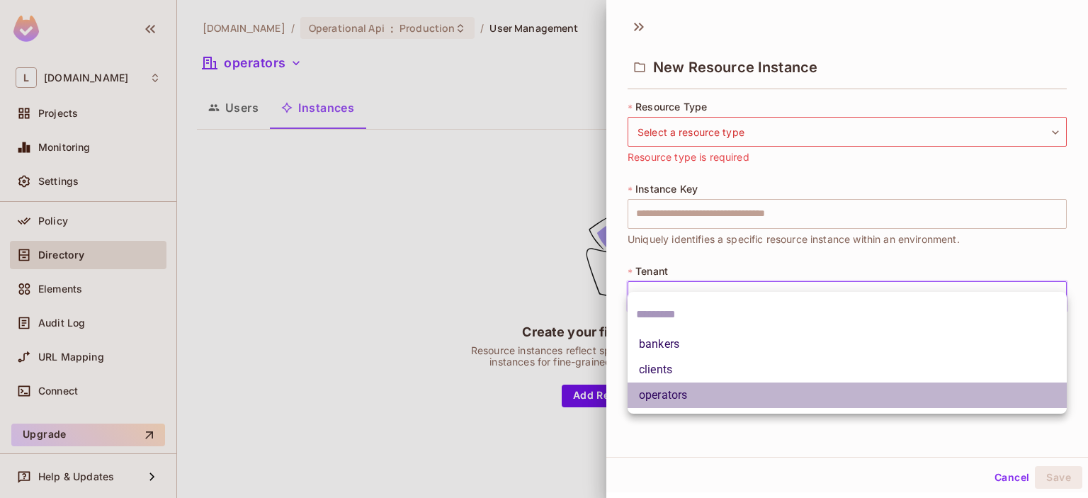
click at [687, 392] on li "operators" at bounding box center [846, 394] width 439 height 25
type input "*********"
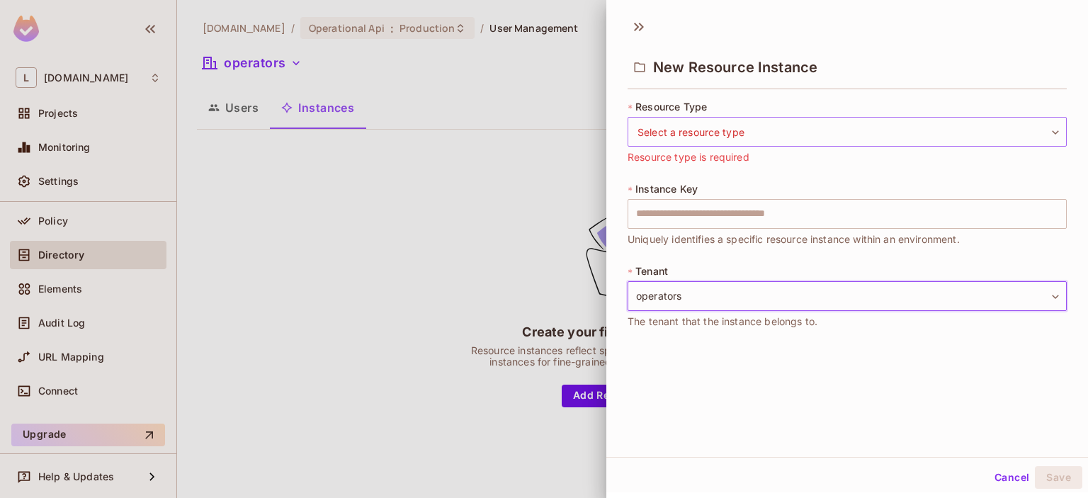
click at [708, 130] on body "L [DOMAIN_NAME] Projects Monitoring Settings Operational Api Production Home Po…" at bounding box center [544, 249] width 1088 height 498
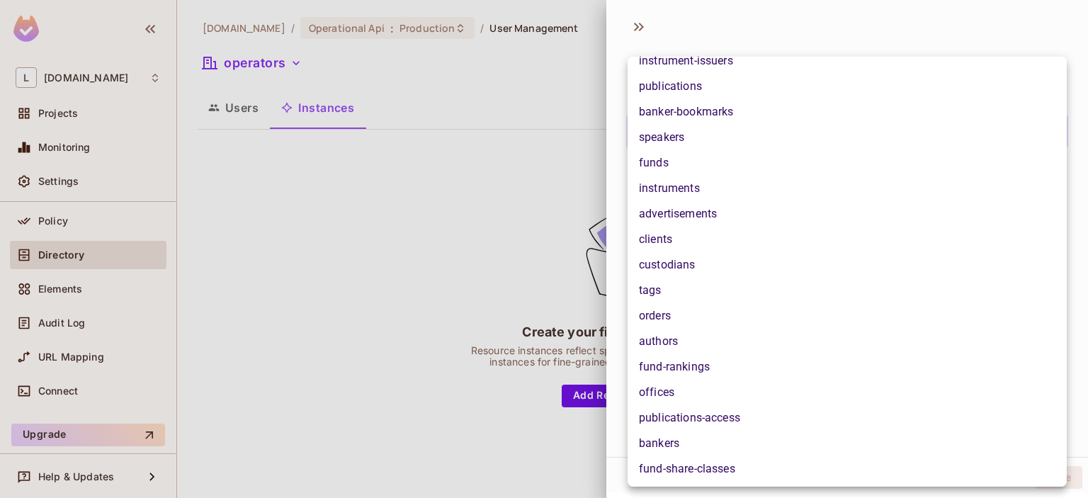
click at [737, 11] on div at bounding box center [544, 249] width 1088 height 498
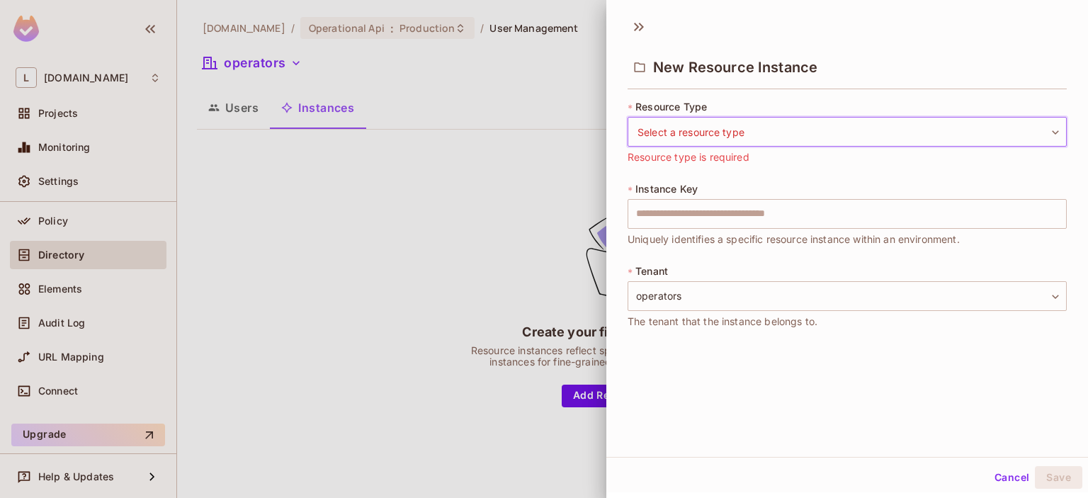
click at [751, 140] on body "L [DOMAIN_NAME] Projects Monitoring Settings Operational Api Production Home Po…" at bounding box center [544, 249] width 1088 height 498
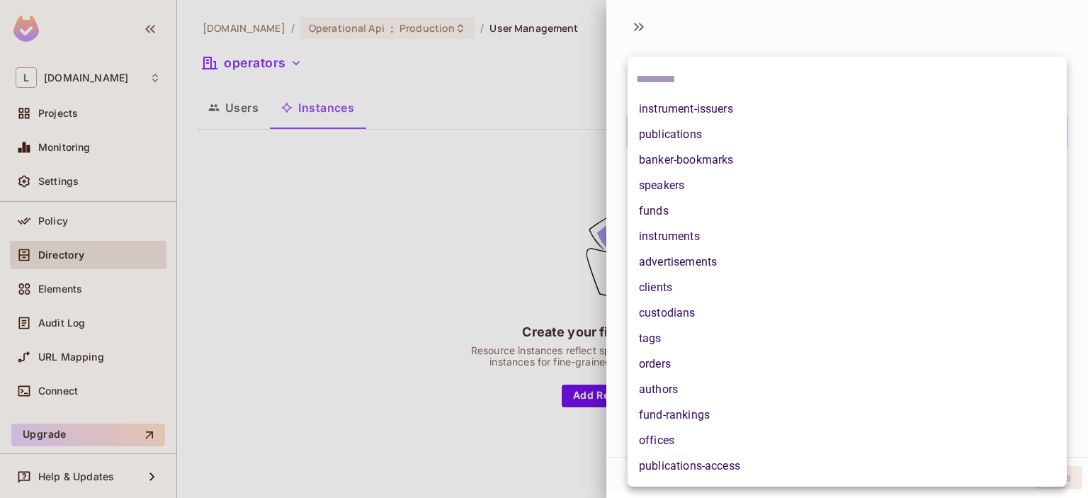
click at [458, 210] on div at bounding box center [544, 249] width 1088 height 498
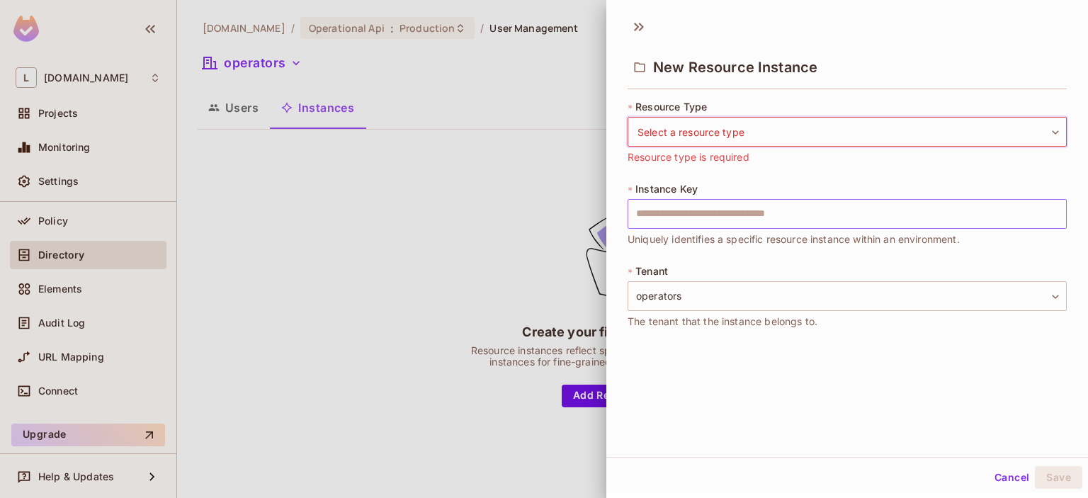
click at [701, 214] on input "text" at bounding box center [846, 214] width 439 height 30
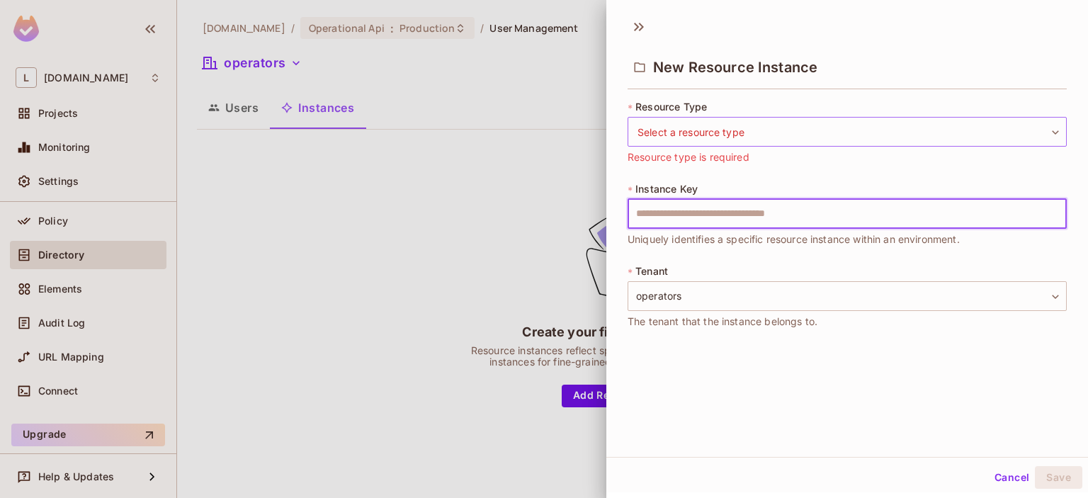
click at [715, 141] on body "L [DOMAIN_NAME] Projects Monitoring Settings Operational Api Production Home Po…" at bounding box center [544, 249] width 1088 height 498
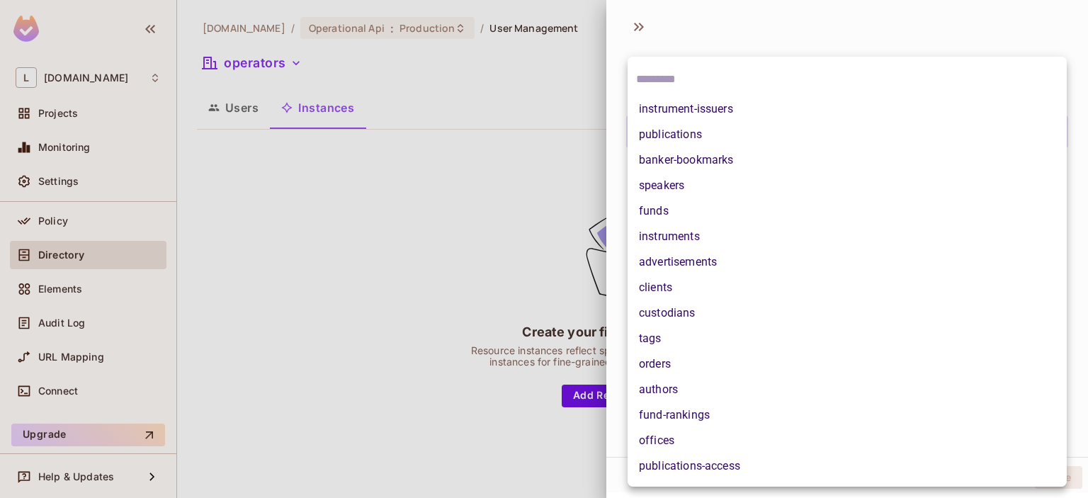
click at [704, 158] on li "banker-bookmarks" at bounding box center [846, 159] width 439 height 25
type input "**********"
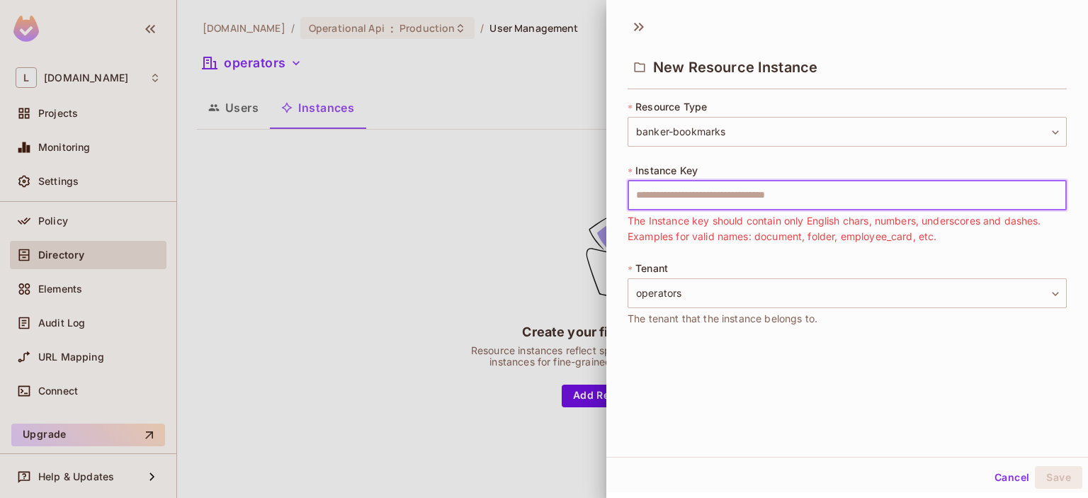
click at [681, 200] on input "text" at bounding box center [846, 196] width 439 height 30
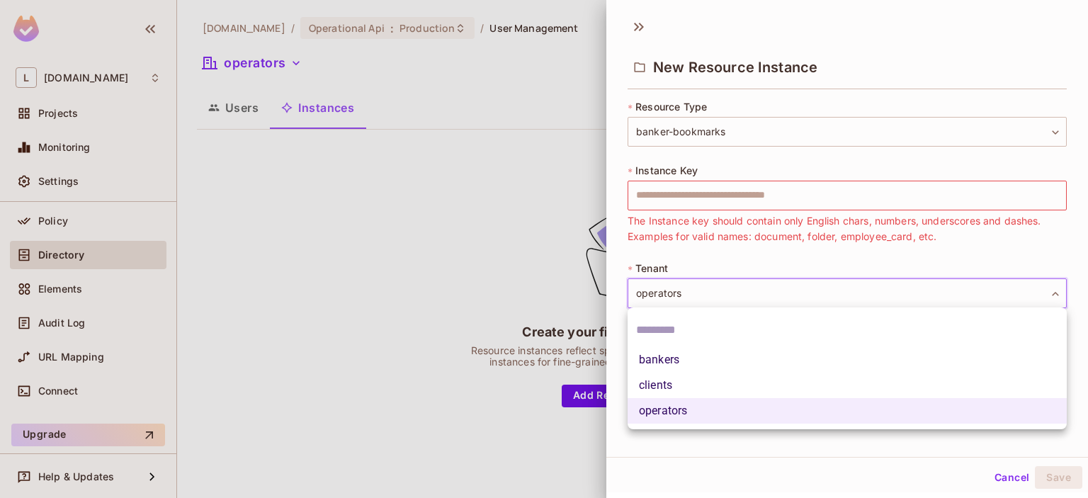
click at [670, 285] on body "**********" at bounding box center [544, 249] width 1088 height 498
click at [664, 239] on div at bounding box center [544, 249] width 1088 height 498
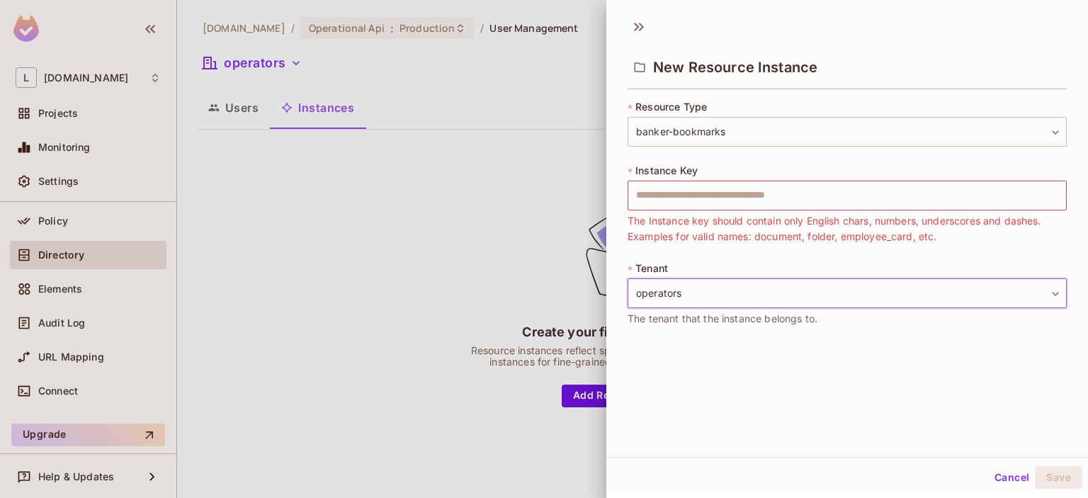
click at [712, 212] on div "* Instance Key ​ The Instance key should contain only English chars, numbers, u…" at bounding box center [846, 204] width 439 height 81
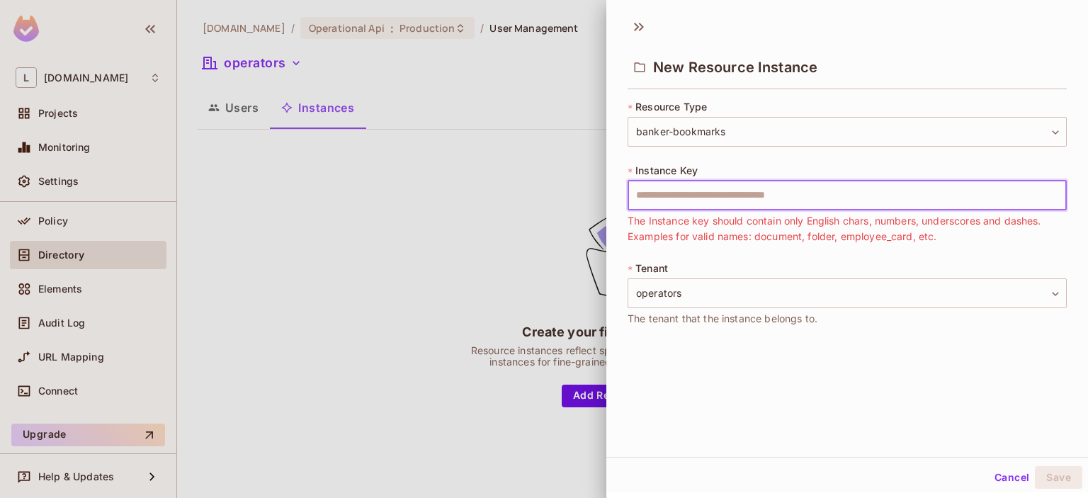
click at [712, 195] on input "text" at bounding box center [846, 196] width 439 height 30
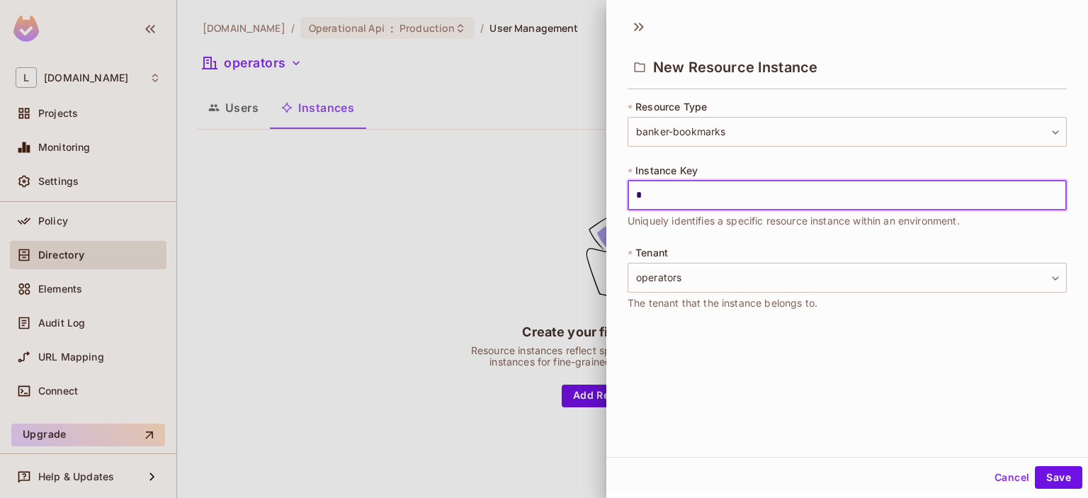
type input "*"
click at [771, 343] on div "**********" at bounding box center [847, 233] width 482 height 447
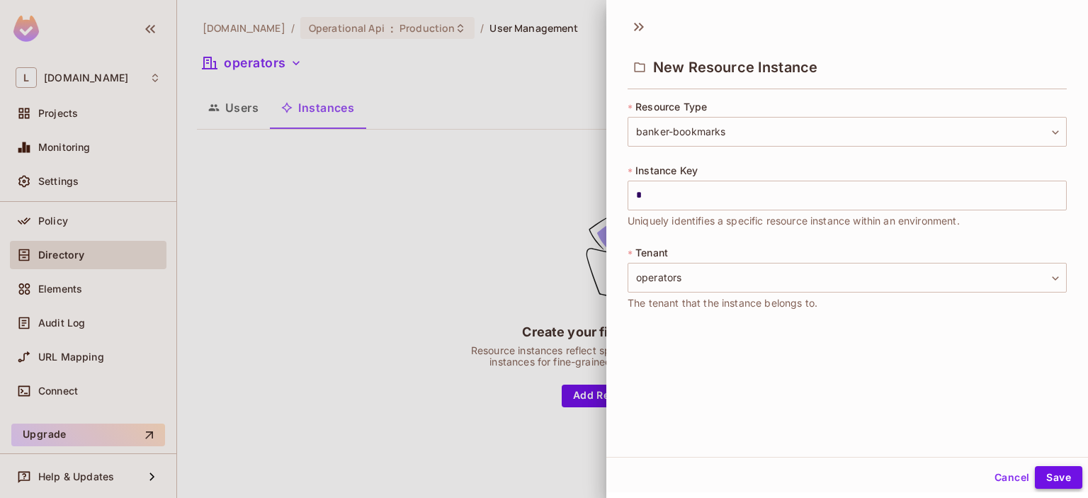
click at [1059, 478] on button "Save" at bounding box center [1058, 477] width 47 height 23
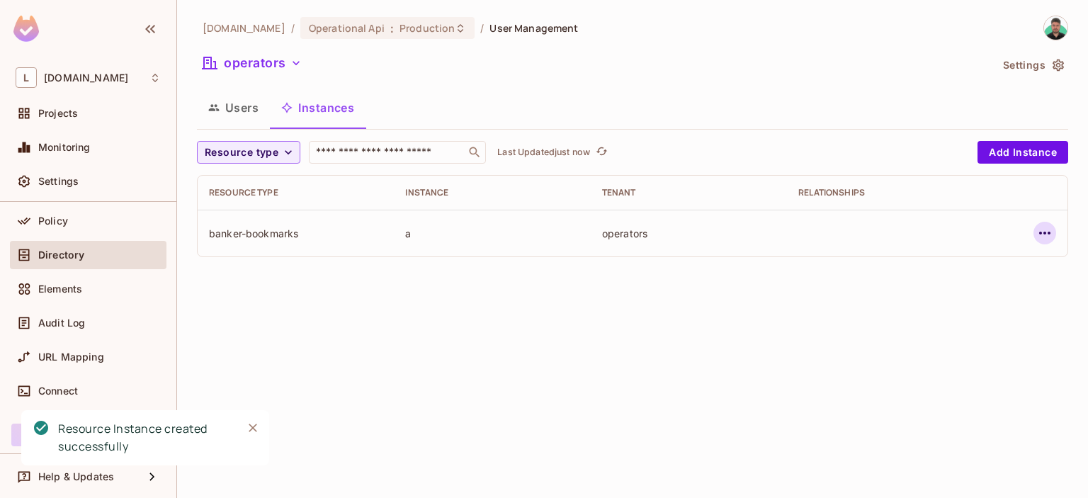
click at [1039, 237] on icon "button" at bounding box center [1044, 233] width 17 height 17
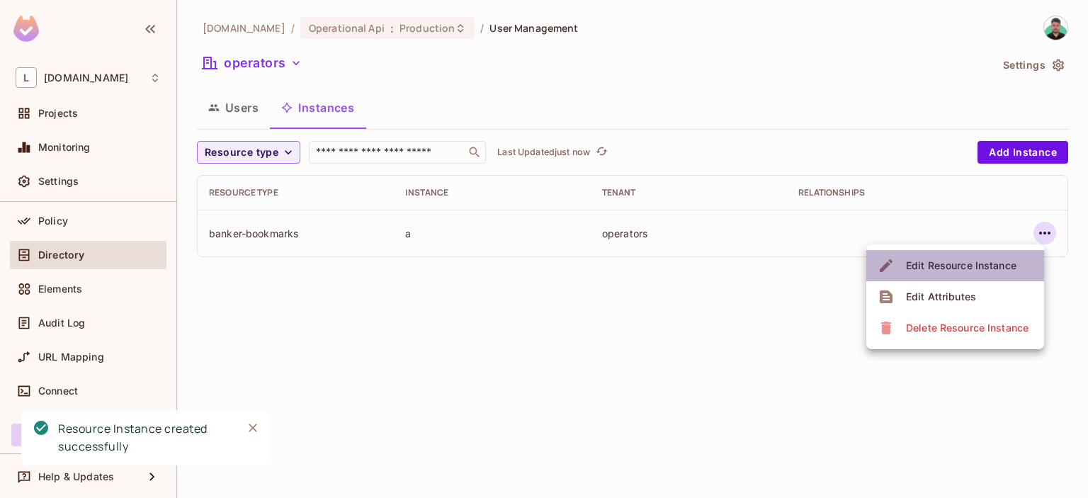
click at [943, 270] on div "Edit Resource Instance" at bounding box center [961, 265] width 110 height 14
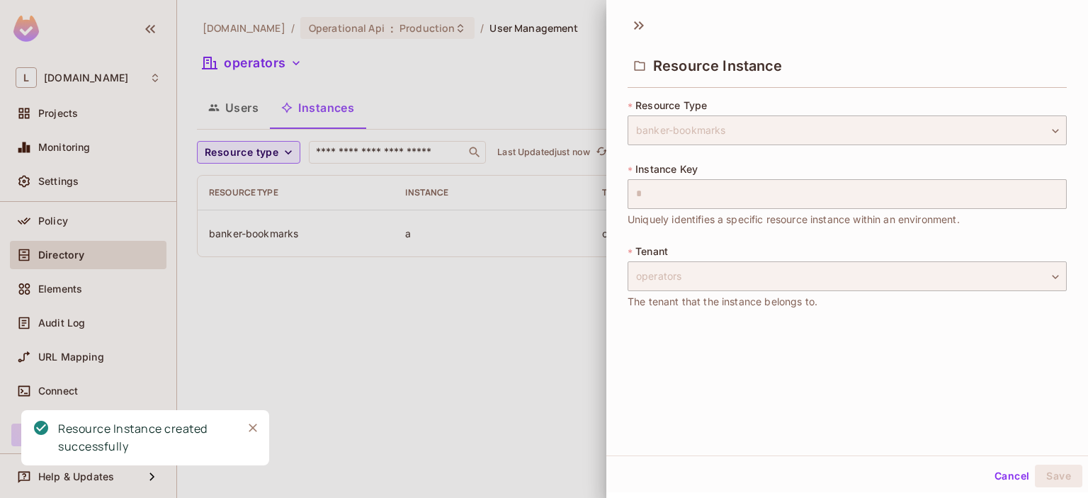
scroll to position [2, 0]
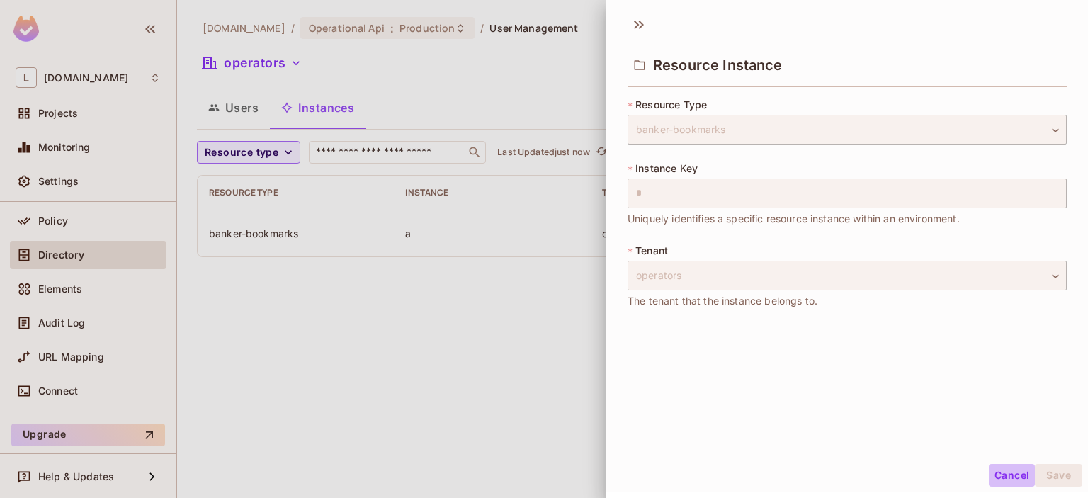
click at [1014, 476] on button "Cancel" at bounding box center [1012, 475] width 46 height 23
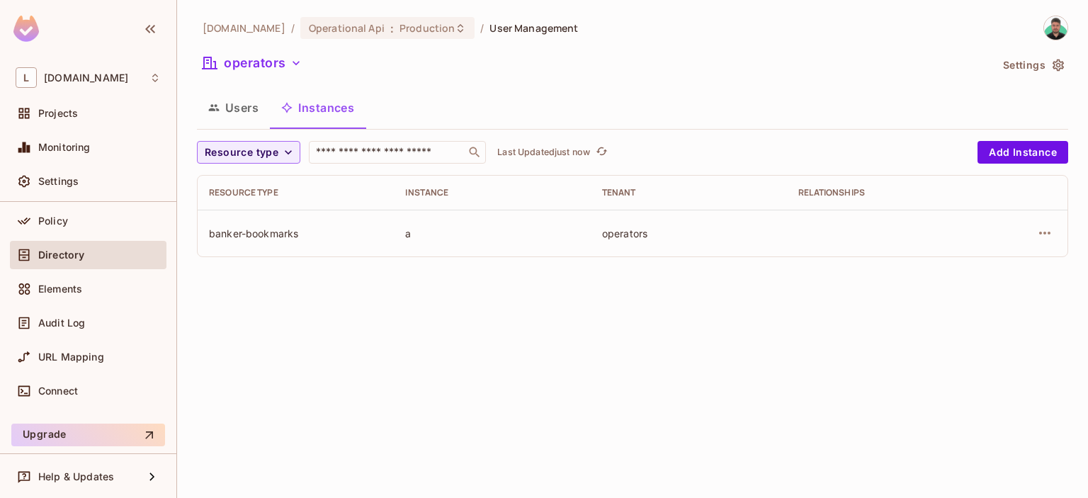
click at [247, 117] on button "Users" at bounding box center [233, 107] width 73 height 35
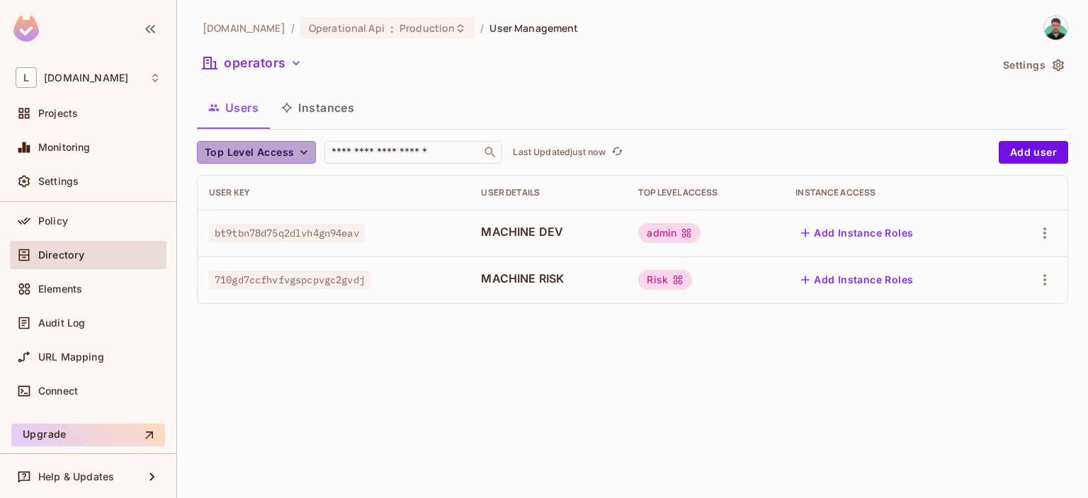
click at [288, 151] on span "Top Level Access" at bounding box center [249, 153] width 89 height 18
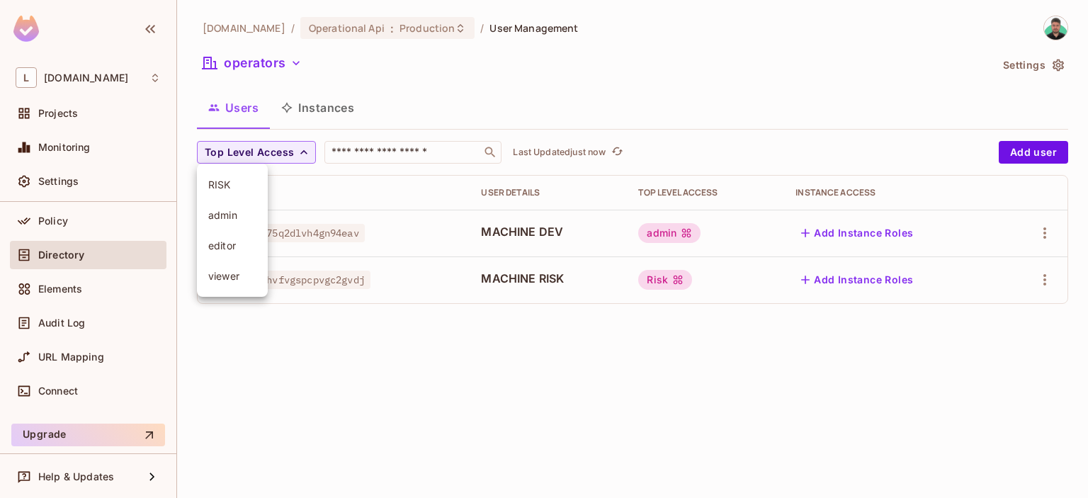
click at [382, 162] on div at bounding box center [544, 249] width 1088 height 498
click at [312, 109] on button "Instances" at bounding box center [318, 107] width 96 height 35
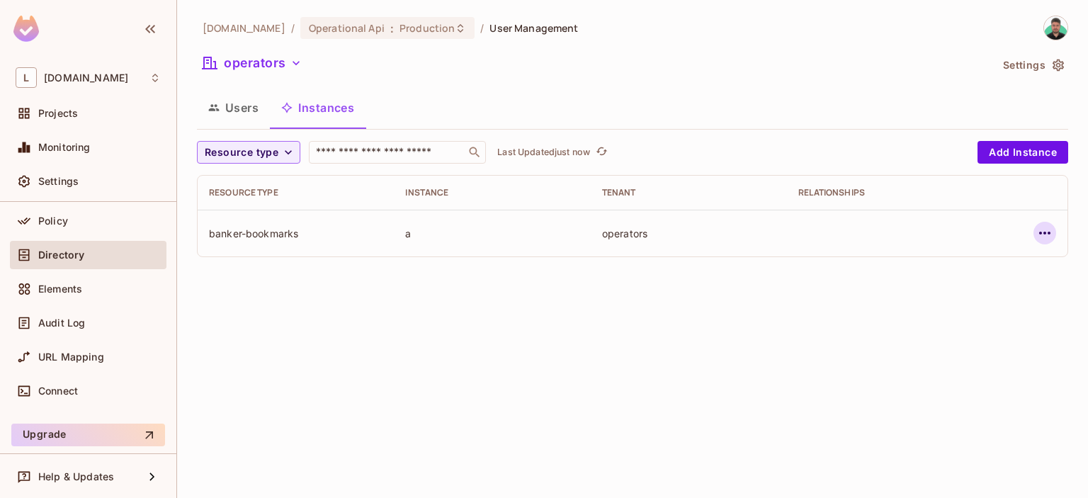
click at [1042, 237] on icon "button" at bounding box center [1044, 233] width 17 height 17
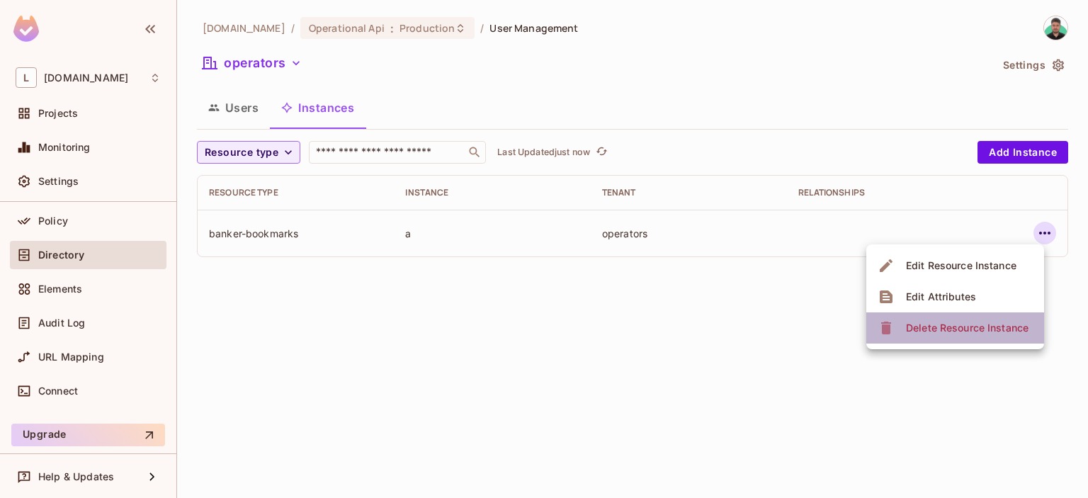
click at [945, 323] on div "Delete Resource Instance" at bounding box center [967, 328] width 123 height 14
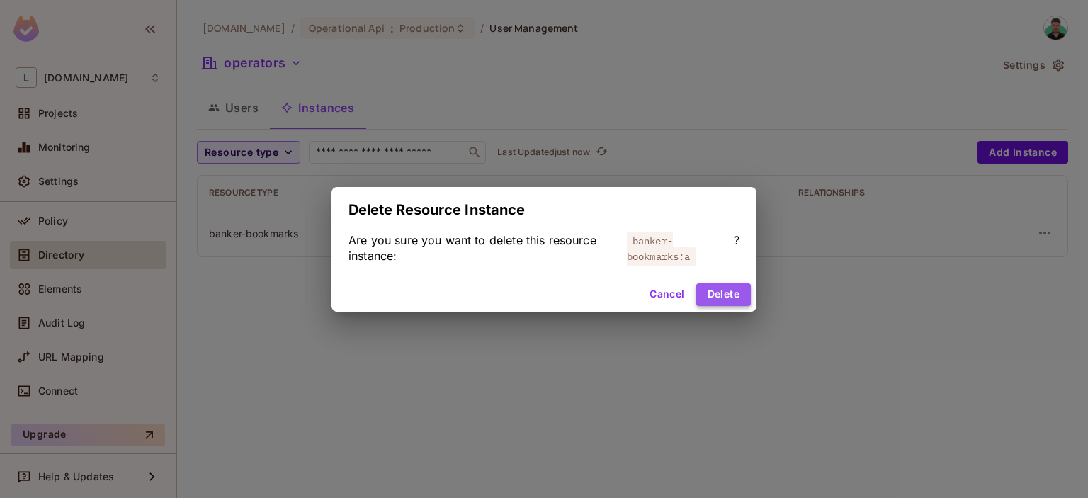
click at [715, 295] on button "Delete" at bounding box center [723, 294] width 55 height 23
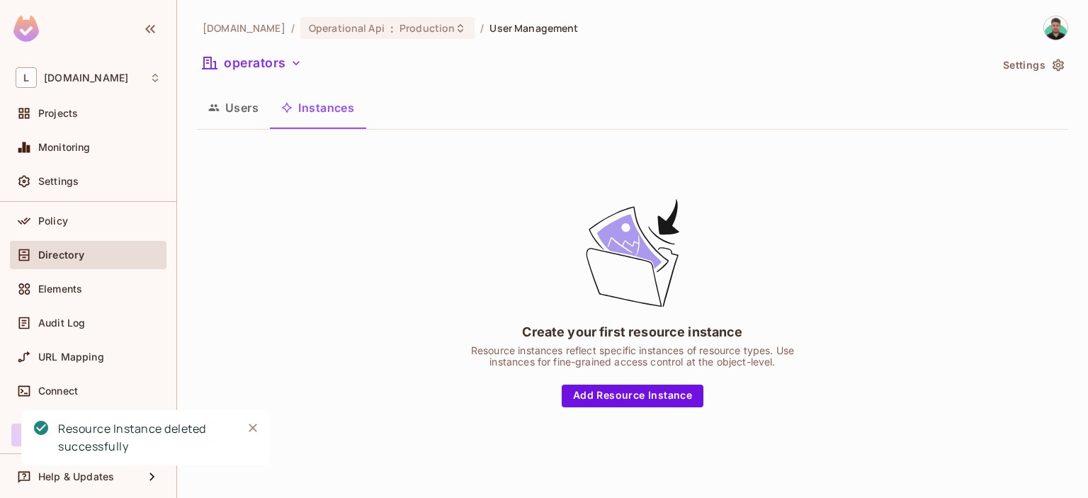
click at [229, 98] on button "Users" at bounding box center [233, 107] width 73 height 35
